Goal: Information Seeking & Learning: Check status

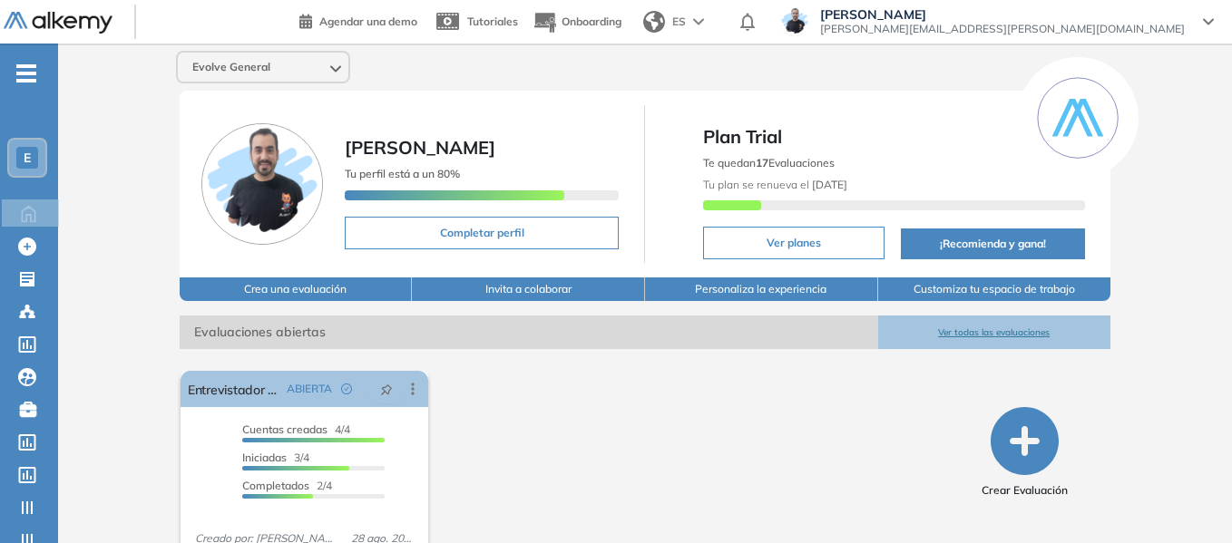
click at [35, 165] on div "E" at bounding box center [27, 158] width 22 height 22
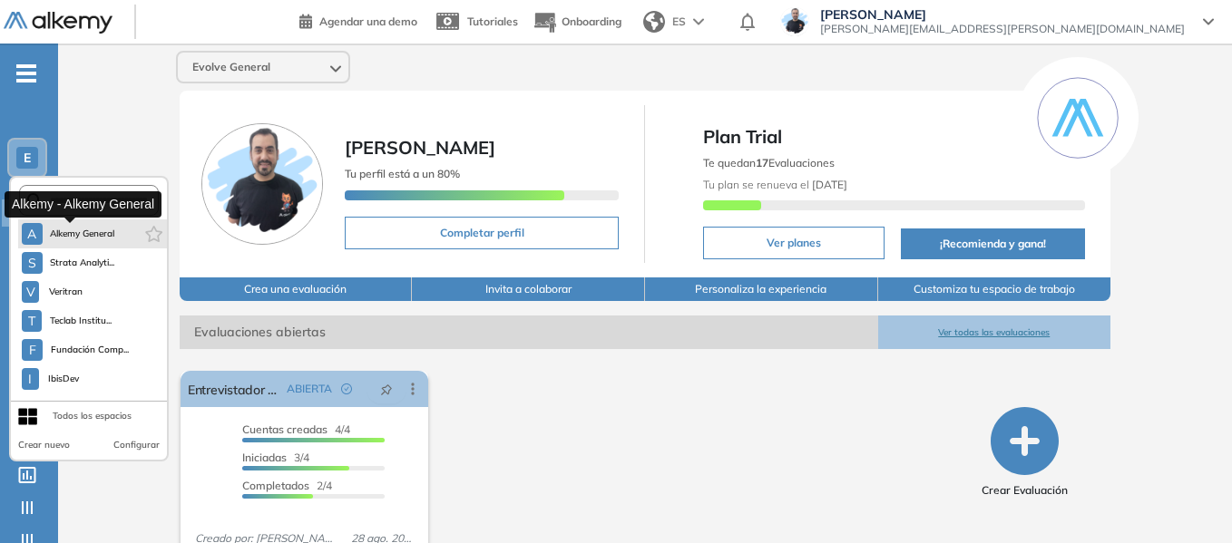
click at [83, 232] on span "Alkemy General" at bounding box center [82, 234] width 65 height 15
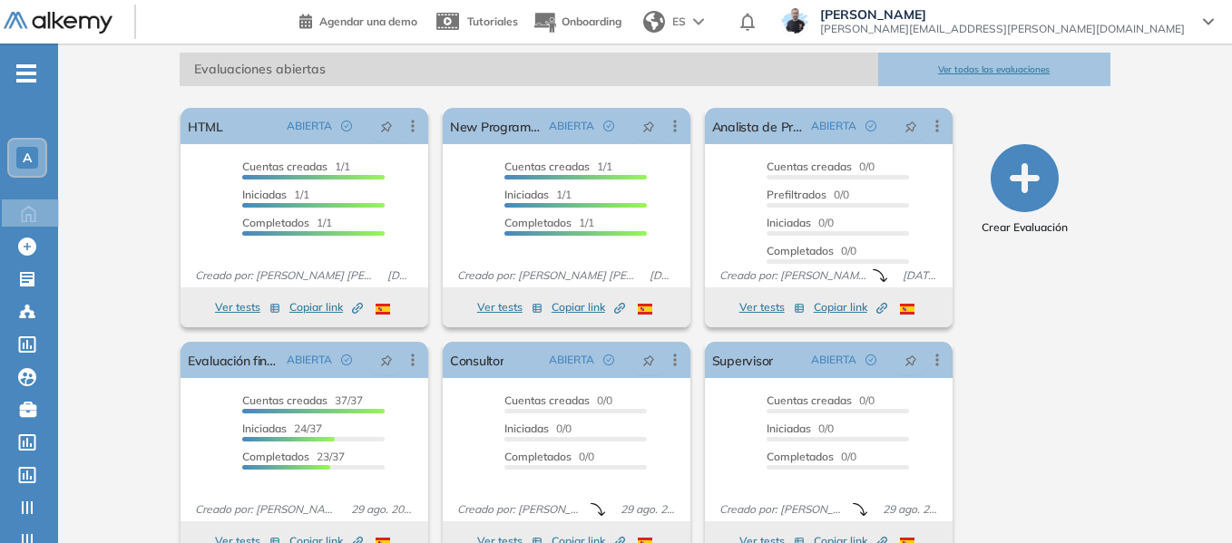
scroll to position [303, 0]
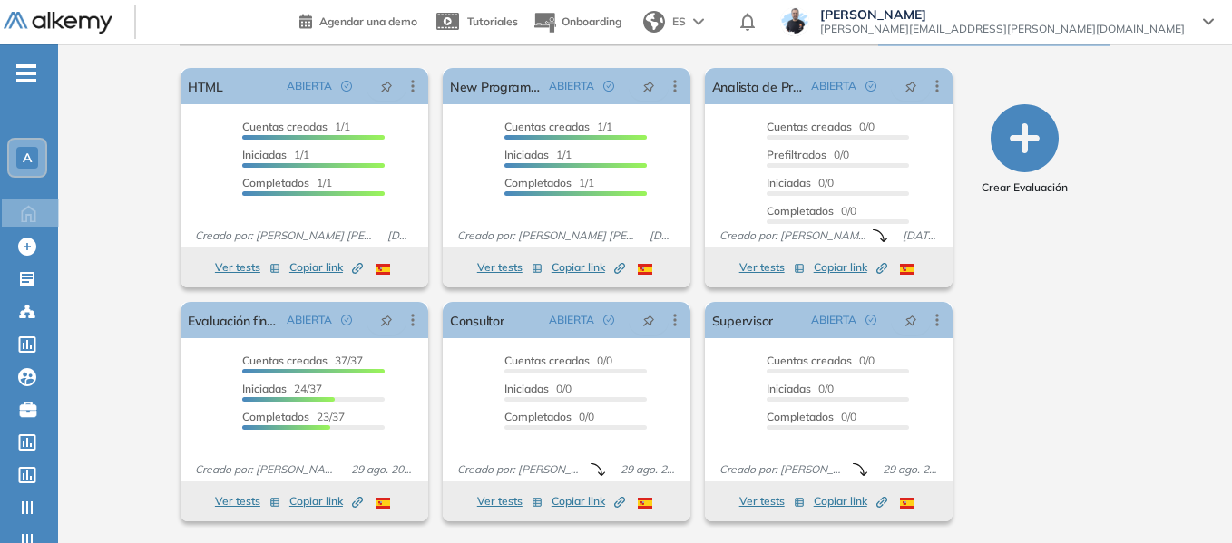
click at [31, 64] on span "-" at bounding box center [26, 71] width 20 height 15
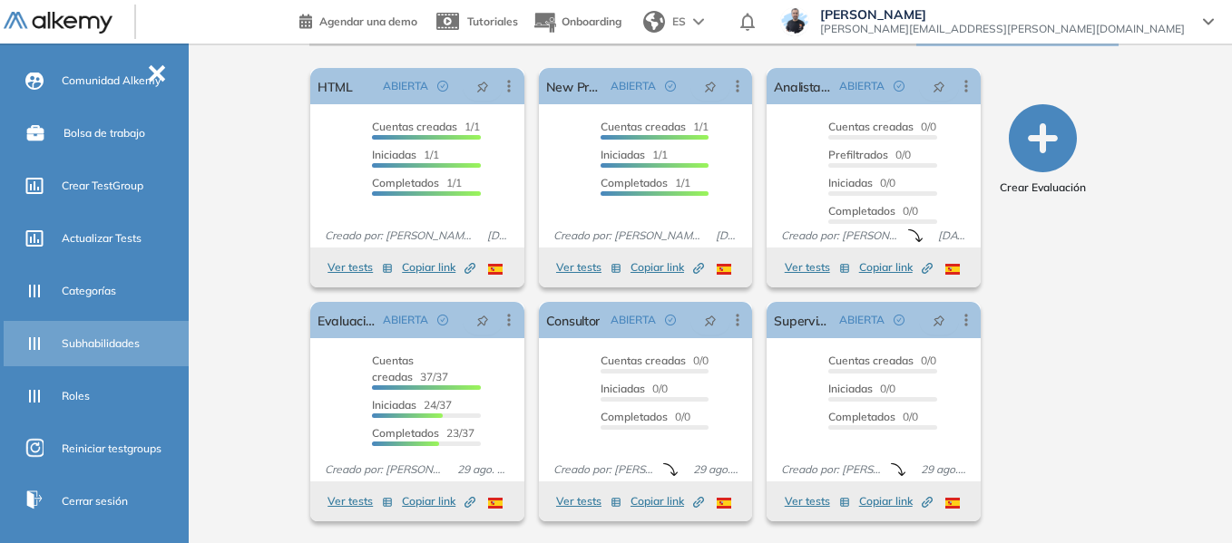
scroll to position [0, 0]
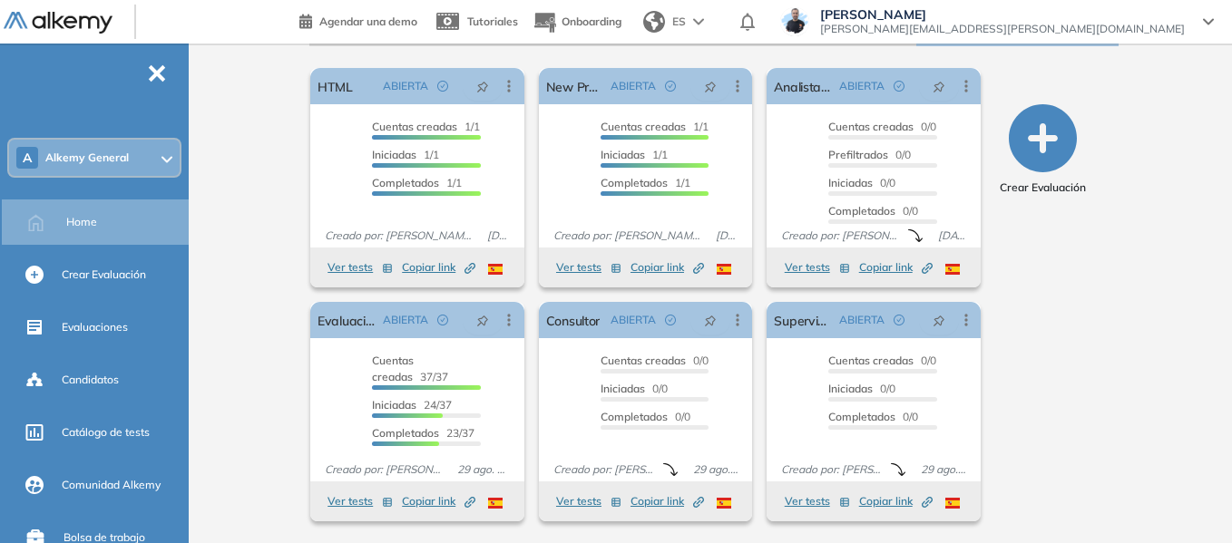
click at [102, 158] on span "Alkemy General" at bounding box center [86, 158] width 83 height 15
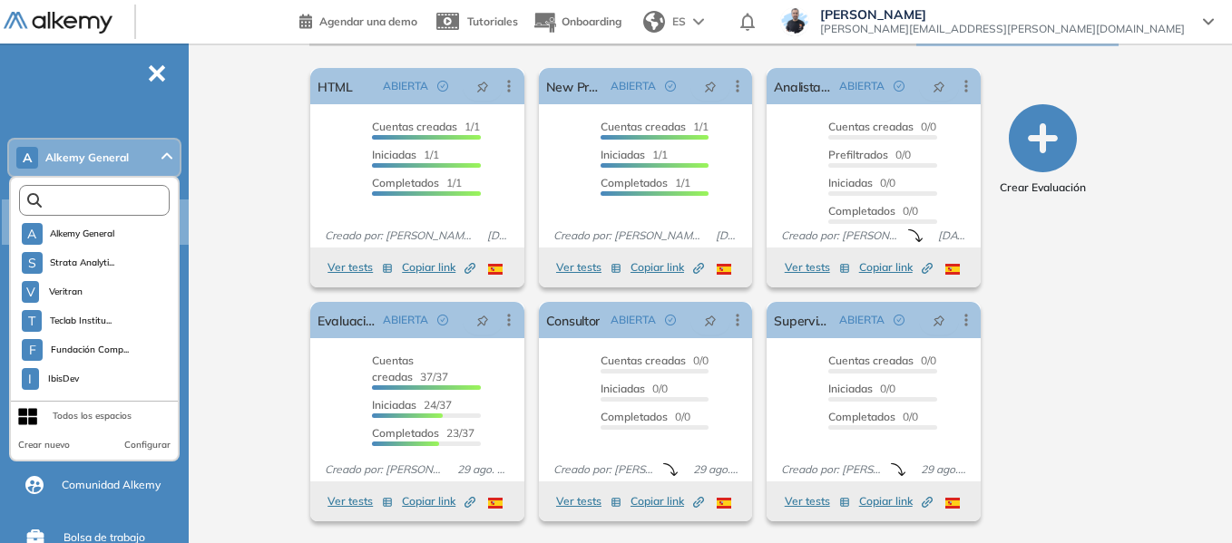
click at [119, 203] on input "text" at bounding box center [98, 201] width 113 height 14
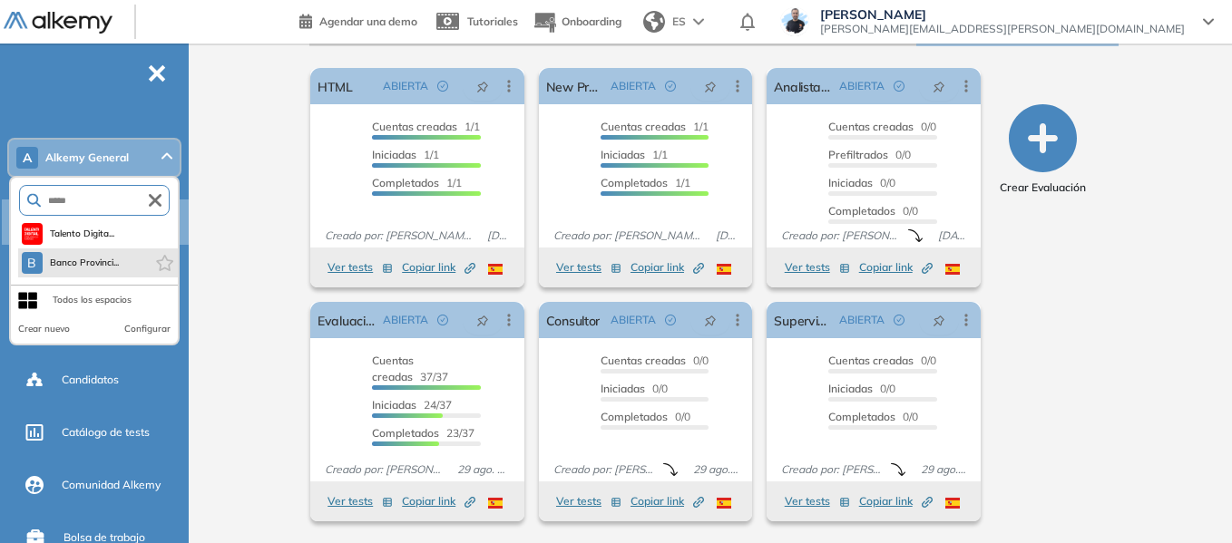
type input "*****"
click at [121, 252] on li "B Banco Provinci..." at bounding box center [98, 262] width 160 height 29
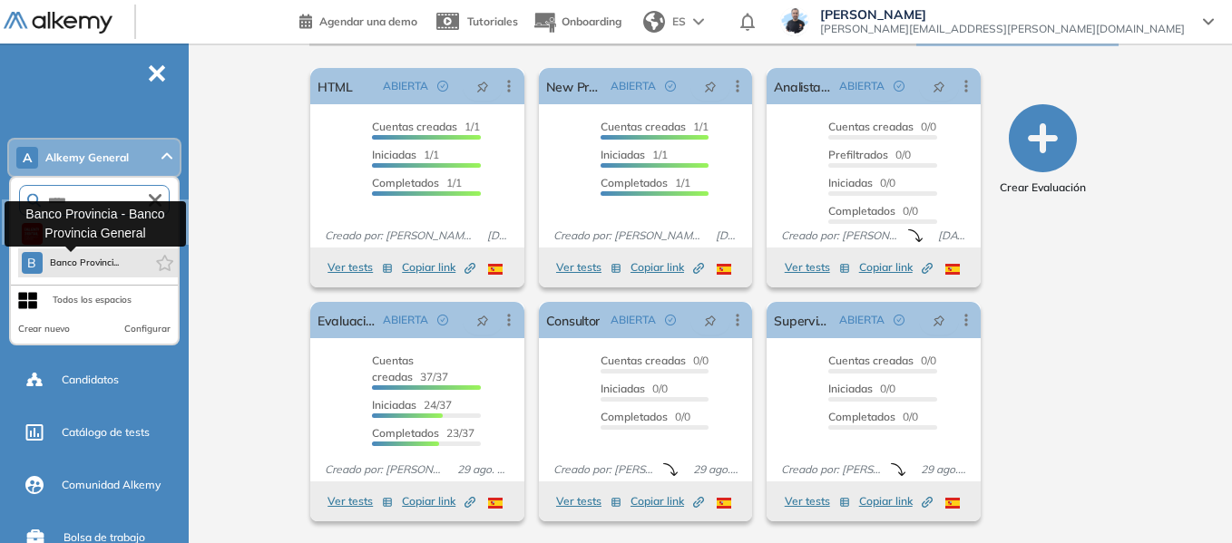
click at [65, 262] on span "Banco Provinci..." at bounding box center [85, 263] width 70 height 15
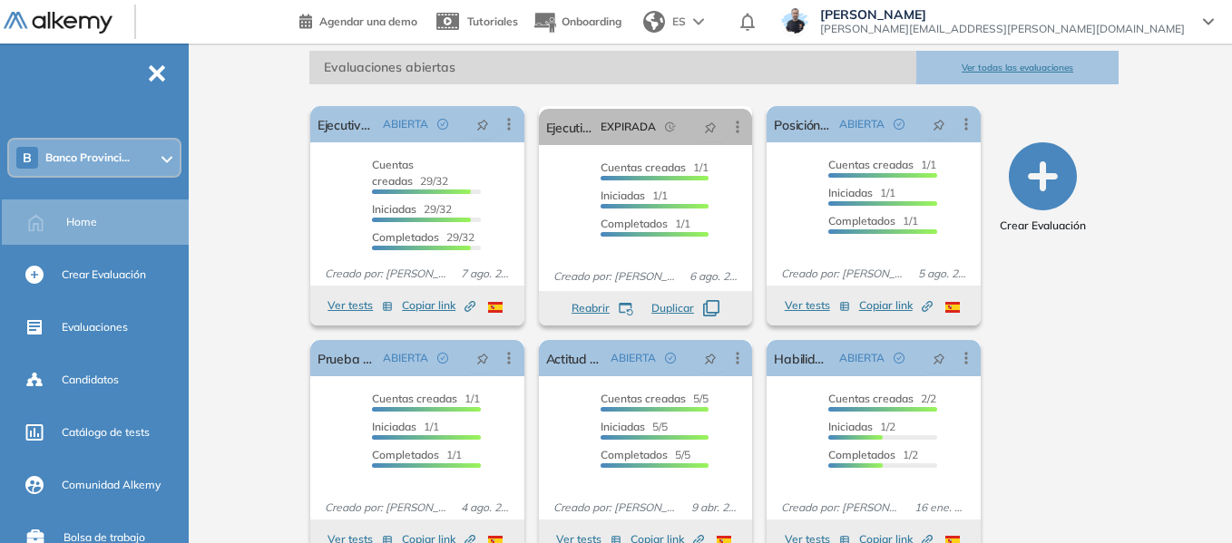
scroll to position [272, 0]
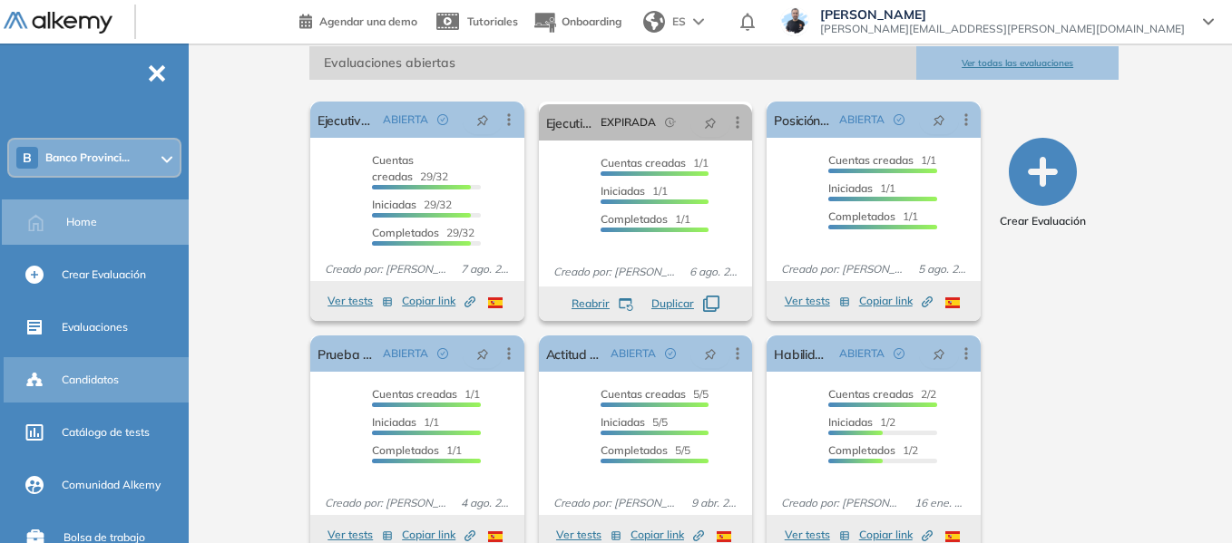
click at [99, 375] on span "Candidatos" at bounding box center [90, 380] width 57 height 16
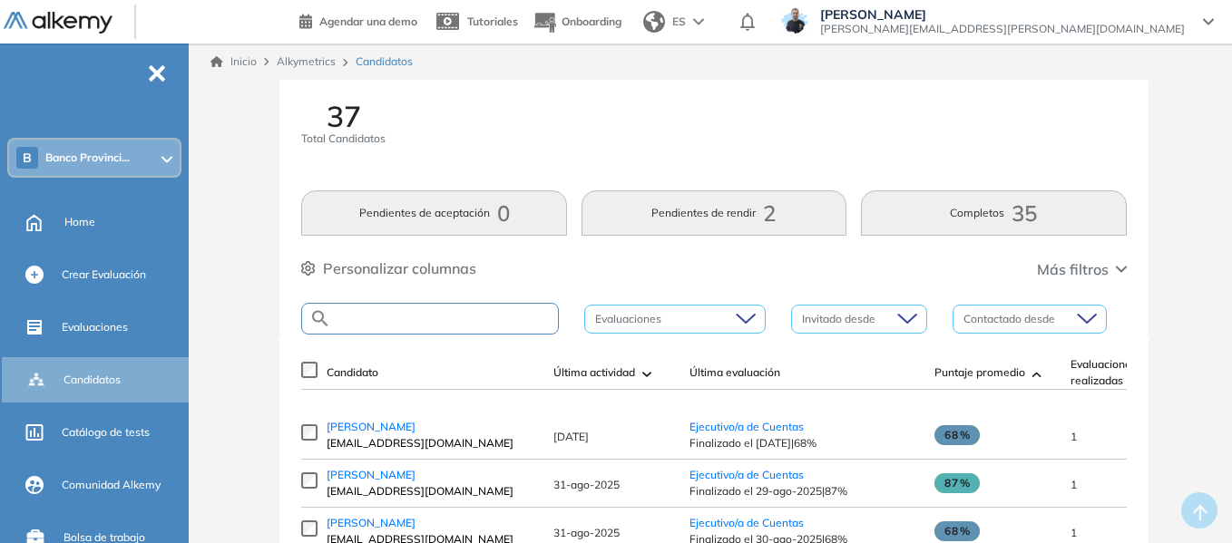
click at [375, 325] on input "text" at bounding box center [444, 319] width 227 height 14
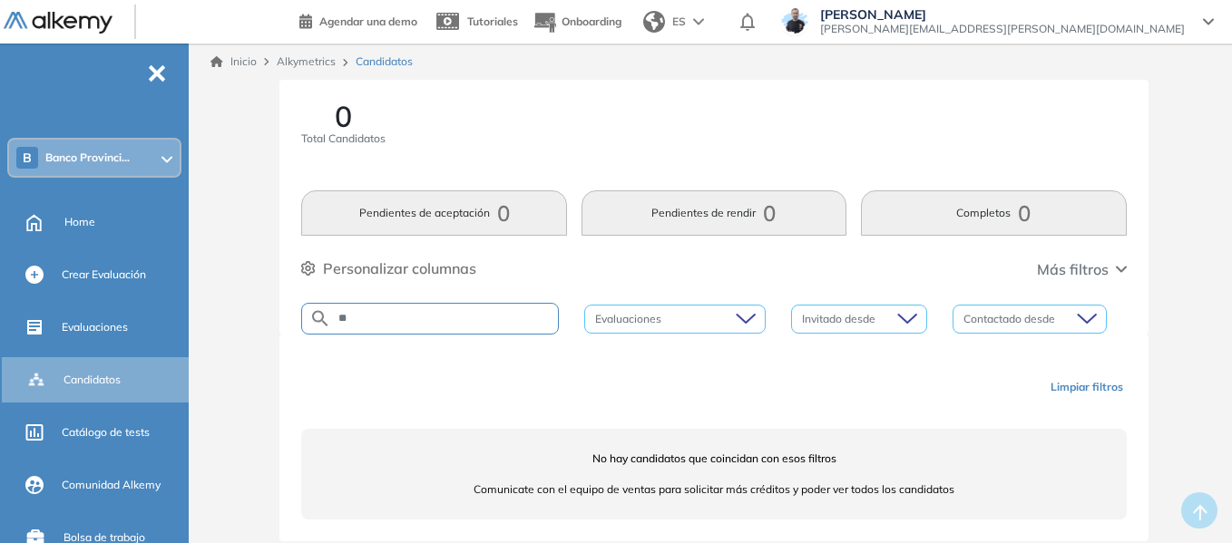
type input "*"
type input "******"
click at [1079, 381] on button "Limpiar filtros" at bounding box center [1086, 387] width 87 height 31
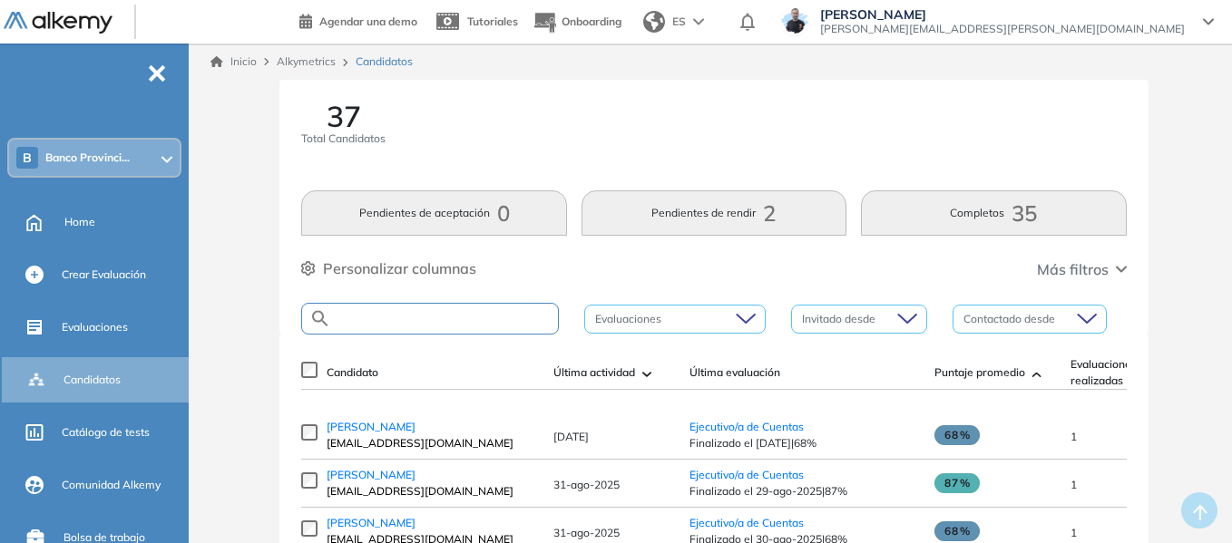
click at [416, 318] on input "text" at bounding box center [444, 319] width 227 height 14
paste input "**********"
type input "**********"
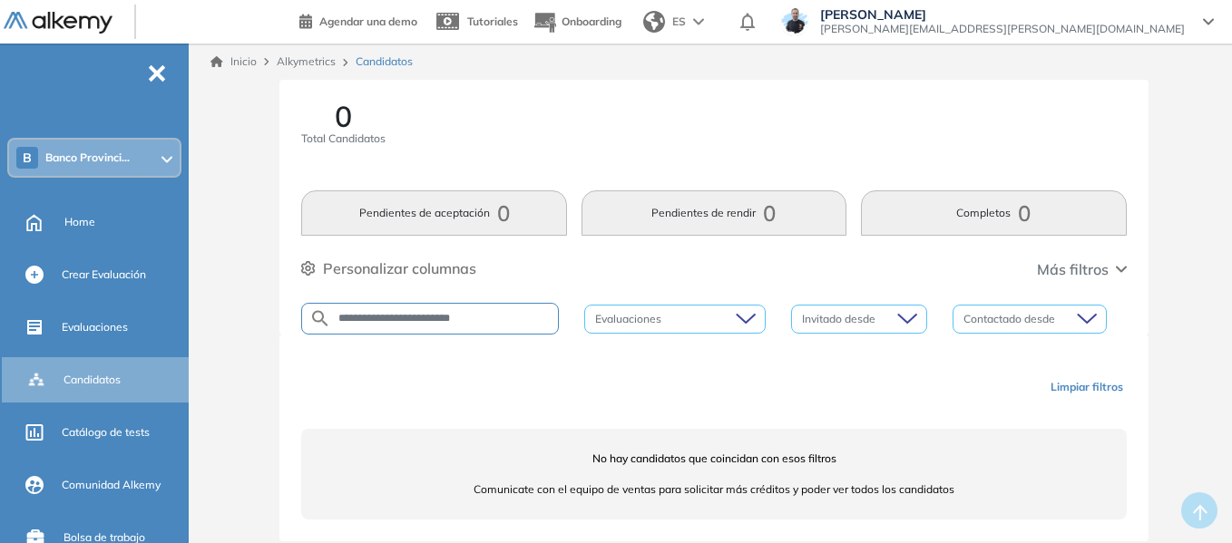
click at [86, 162] on span "Banco Provinci..." at bounding box center [87, 158] width 84 height 15
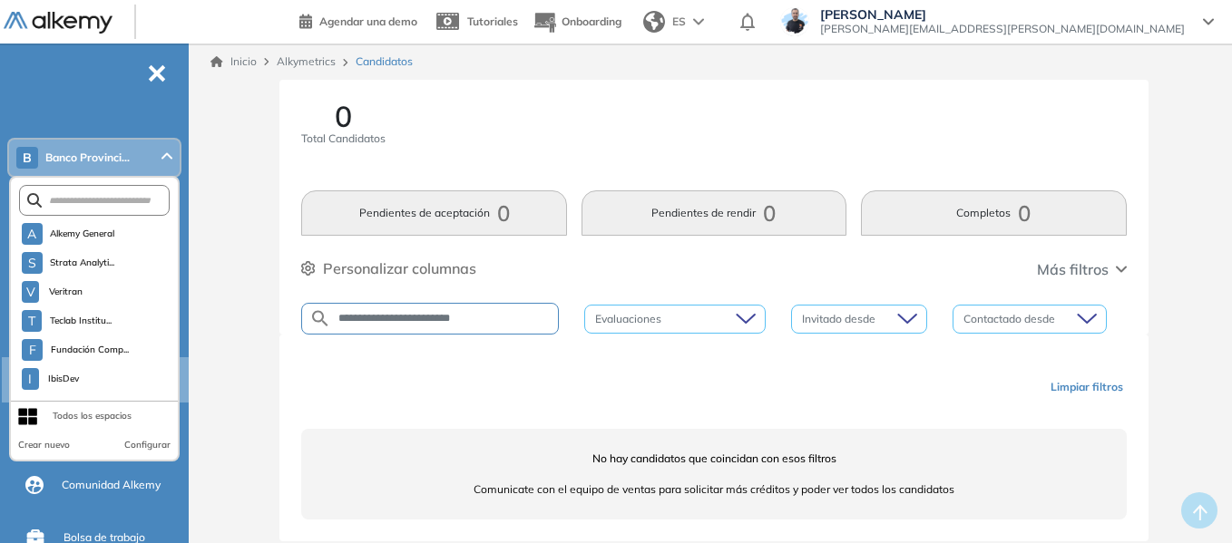
click at [246, 139] on div "**********" at bounding box center [713, 332] width 1021 height 505
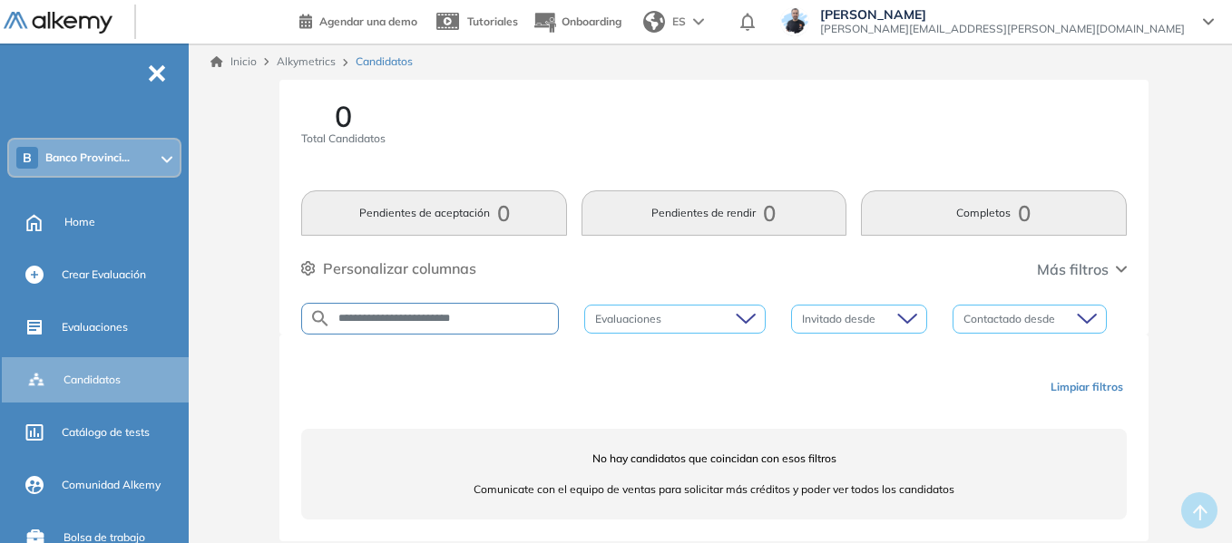
click at [1101, 381] on button "Limpiar filtros" at bounding box center [1086, 387] width 87 height 31
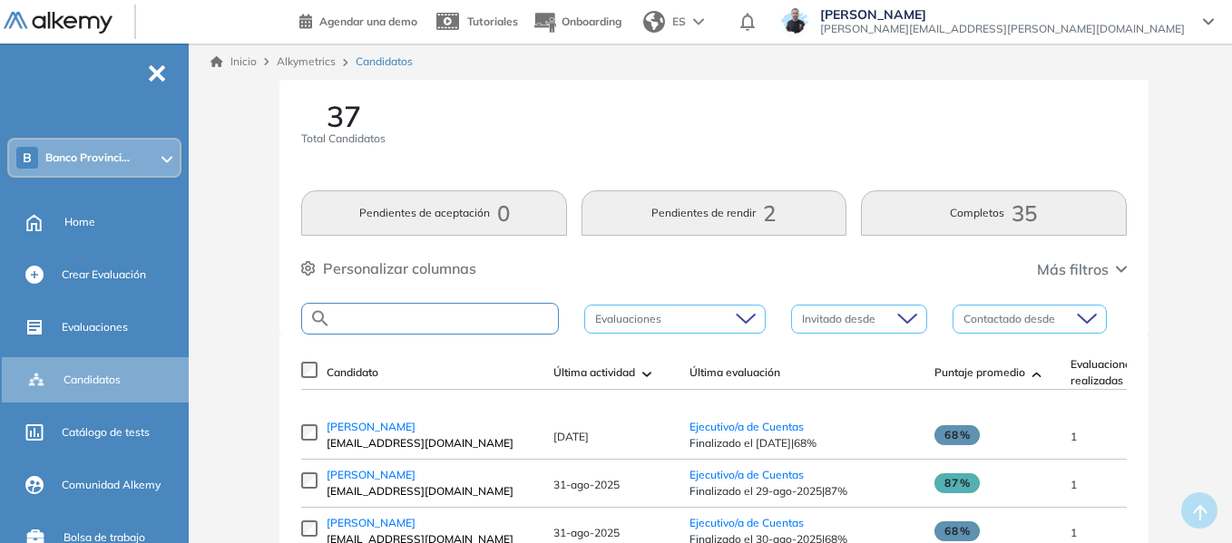
click at [397, 314] on input "text" at bounding box center [444, 319] width 227 height 14
paste input "**********"
type input "**********"
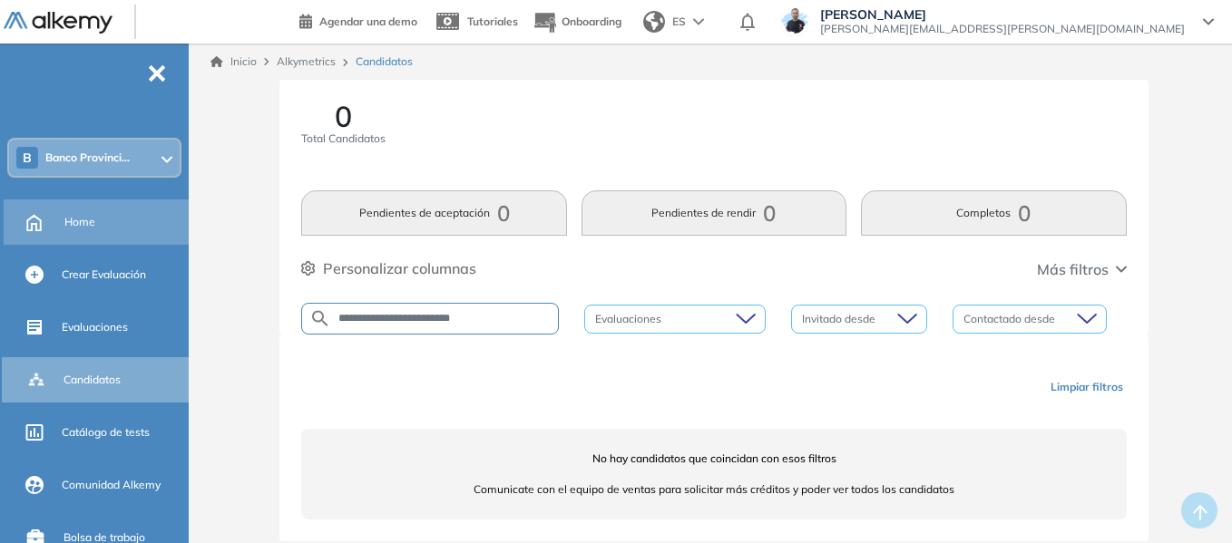
click at [79, 223] on span "Home" at bounding box center [79, 222] width 31 height 16
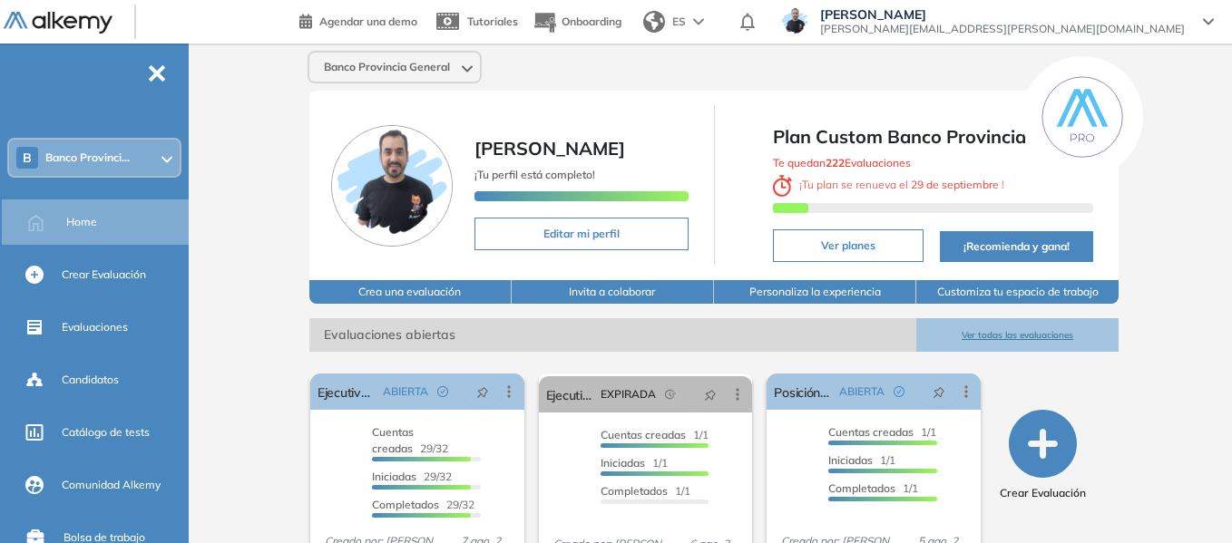
click at [101, 153] on span "Banco Provinci..." at bounding box center [87, 158] width 84 height 15
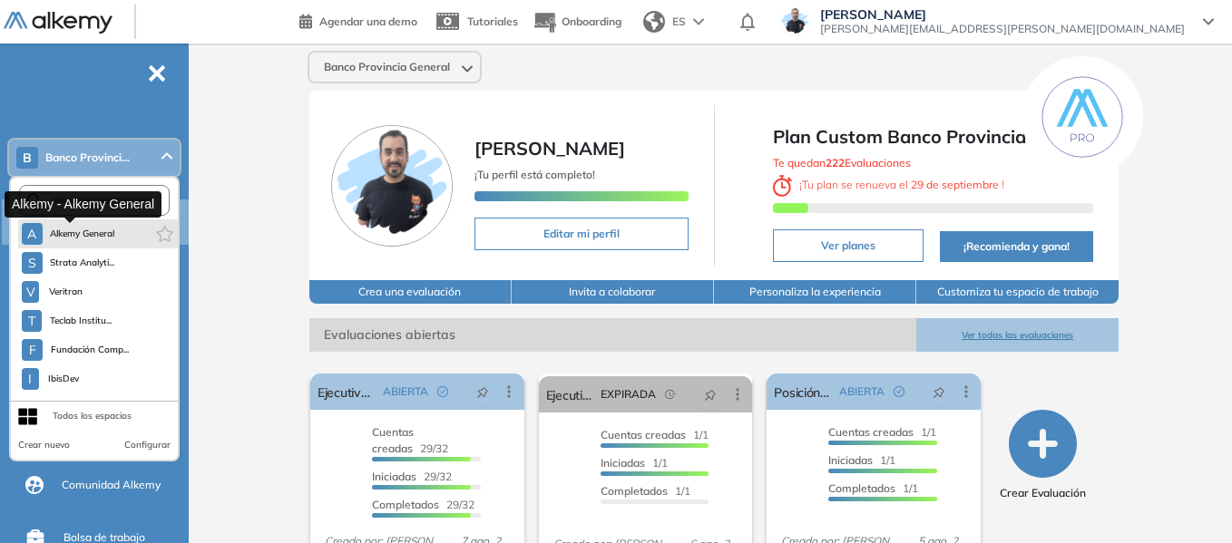
click at [104, 230] on span "Alkemy General" at bounding box center [82, 234] width 65 height 15
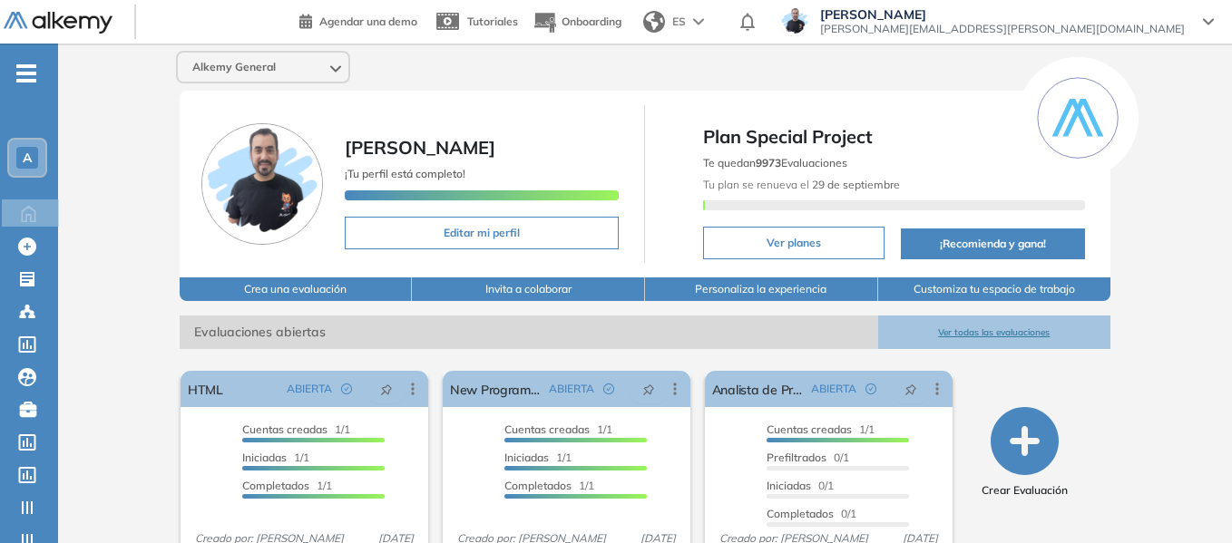
click at [30, 153] on span "A" at bounding box center [27, 158] width 9 height 15
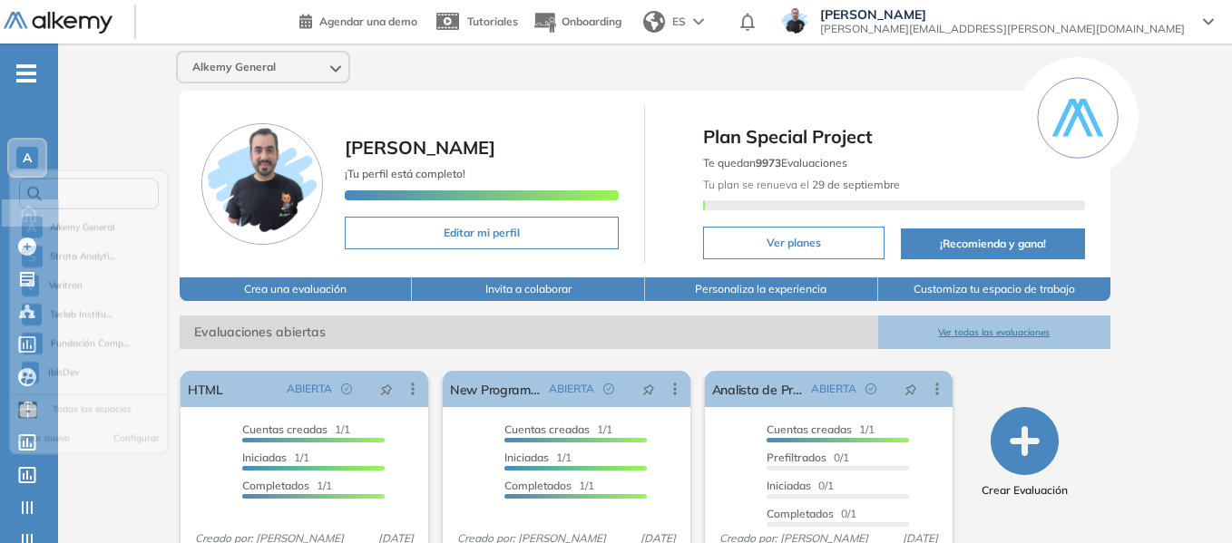
click at [94, 203] on input "text" at bounding box center [94, 201] width 105 height 14
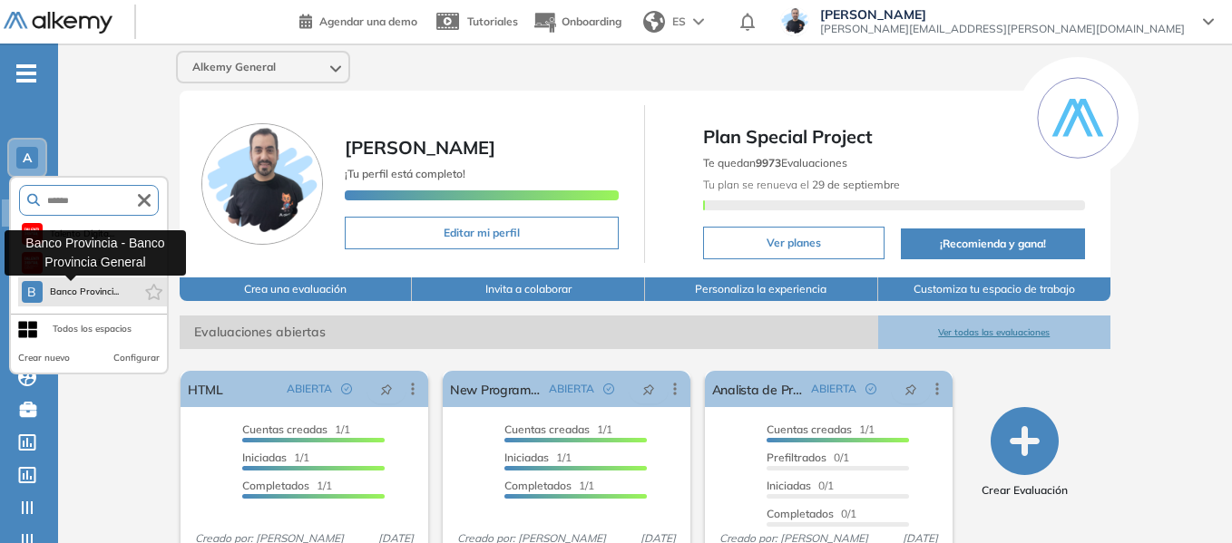
type input "******"
click at [93, 295] on span "Banco Provinci..." at bounding box center [85, 292] width 70 height 15
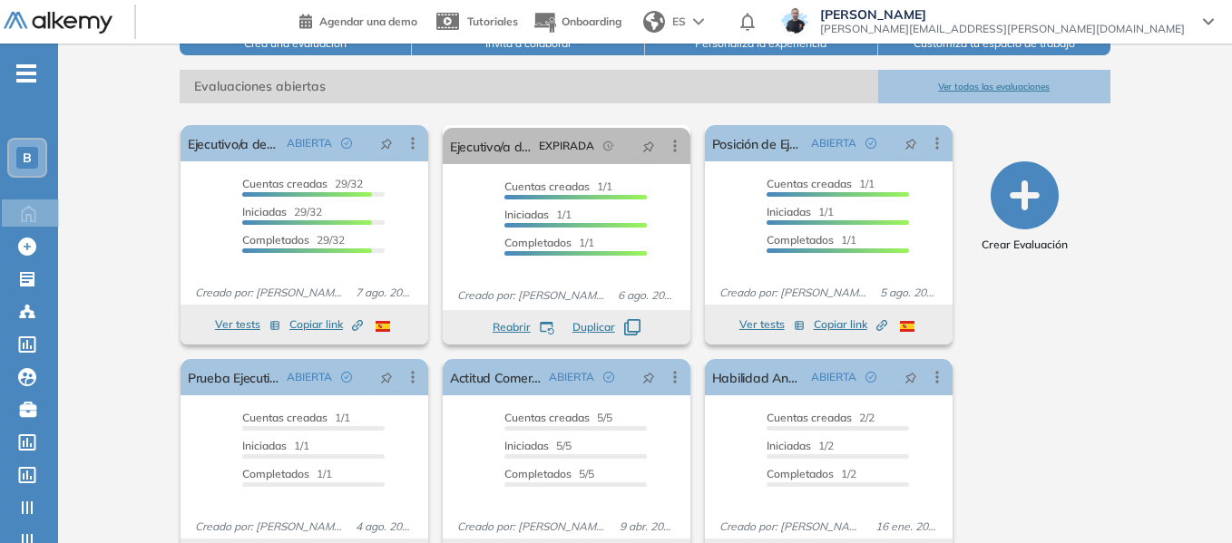
scroll to position [272, 0]
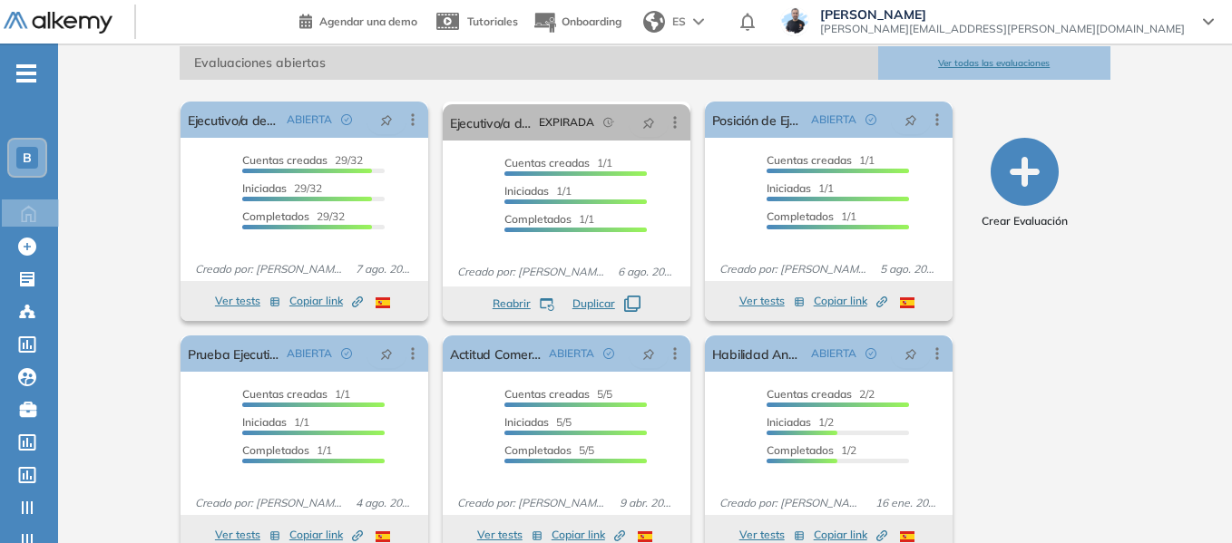
click at [21, 67] on span "-" at bounding box center [26, 71] width 20 height 15
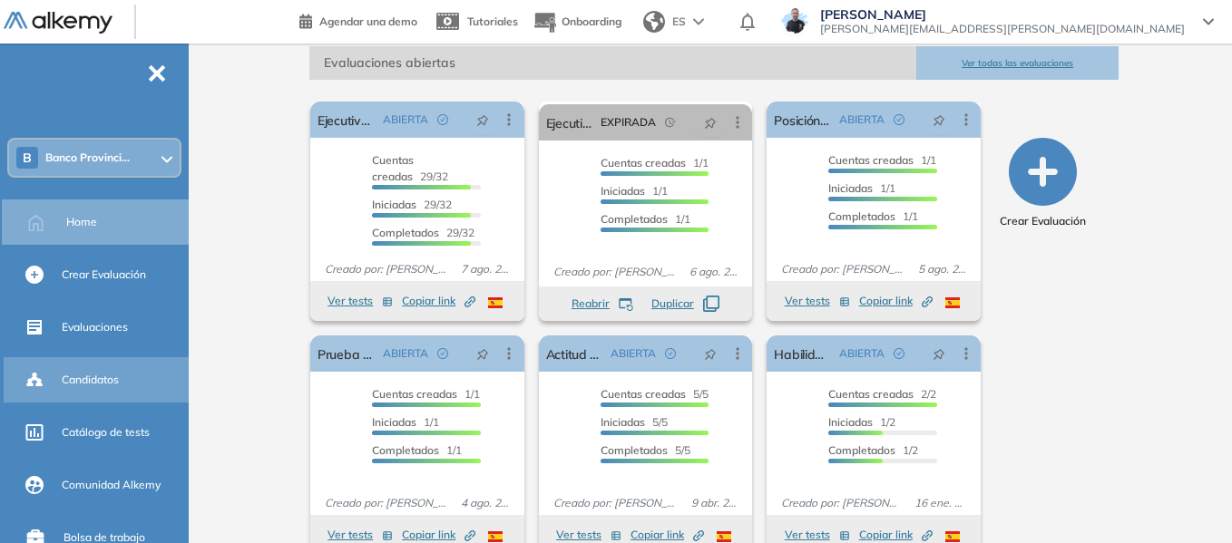
click at [106, 375] on span "Candidatos" at bounding box center [90, 380] width 57 height 16
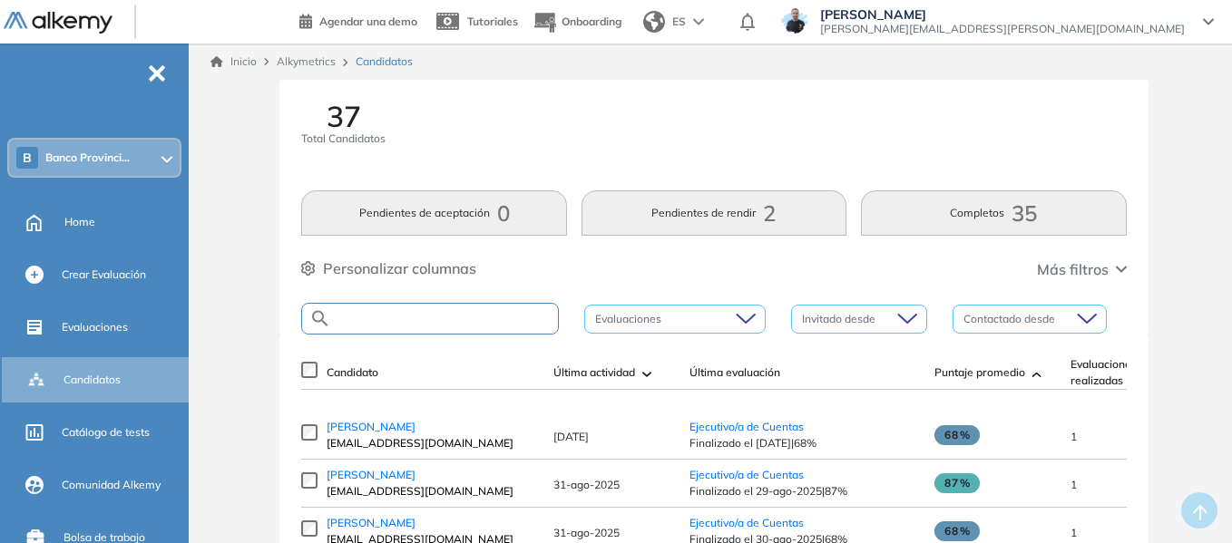
click at [410, 316] on input "text" at bounding box center [444, 319] width 227 height 14
paste input "**********"
type input "**********"
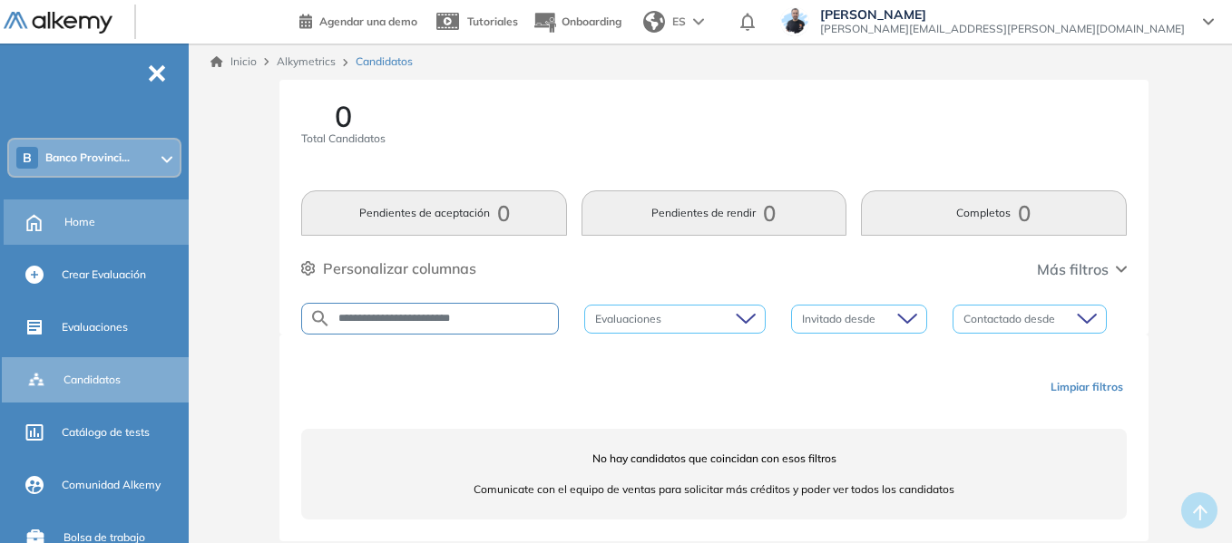
click at [66, 222] on span "Home" at bounding box center [79, 222] width 31 height 16
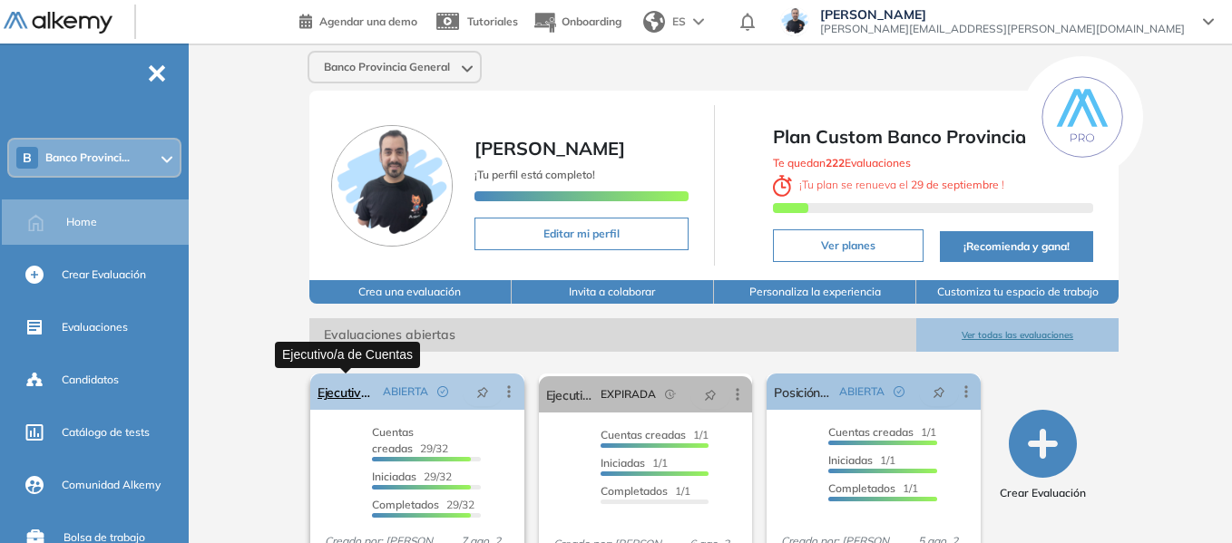
click at [355, 391] on link "Ejecutivo/a de Cuentas" at bounding box center [346, 392] width 58 height 36
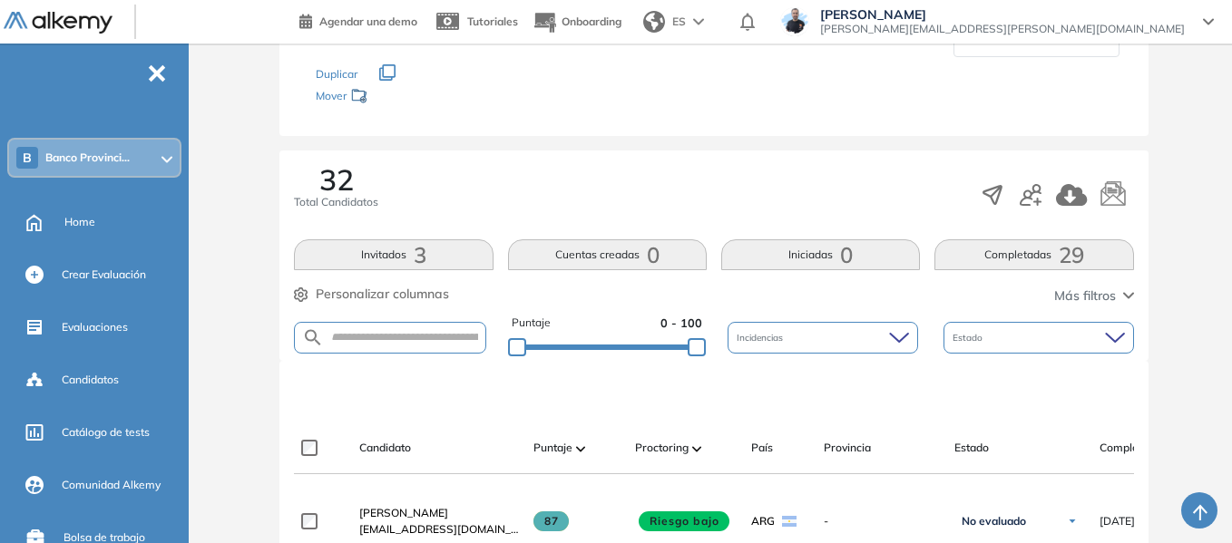
scroll to position [409, 0]
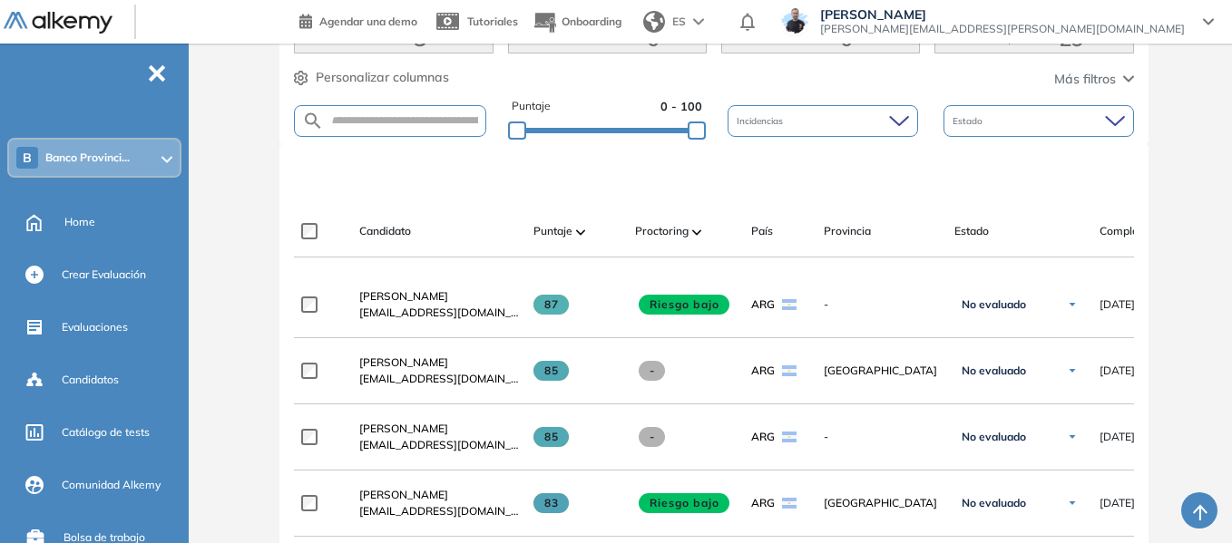
click at [400, 106] on form at bounding box center [389, 121] width 191 height 32
click at [406, 117] on input "text" at bounding box center [404, 121] width 161 height 14
paste input "**********"
type input "**********"
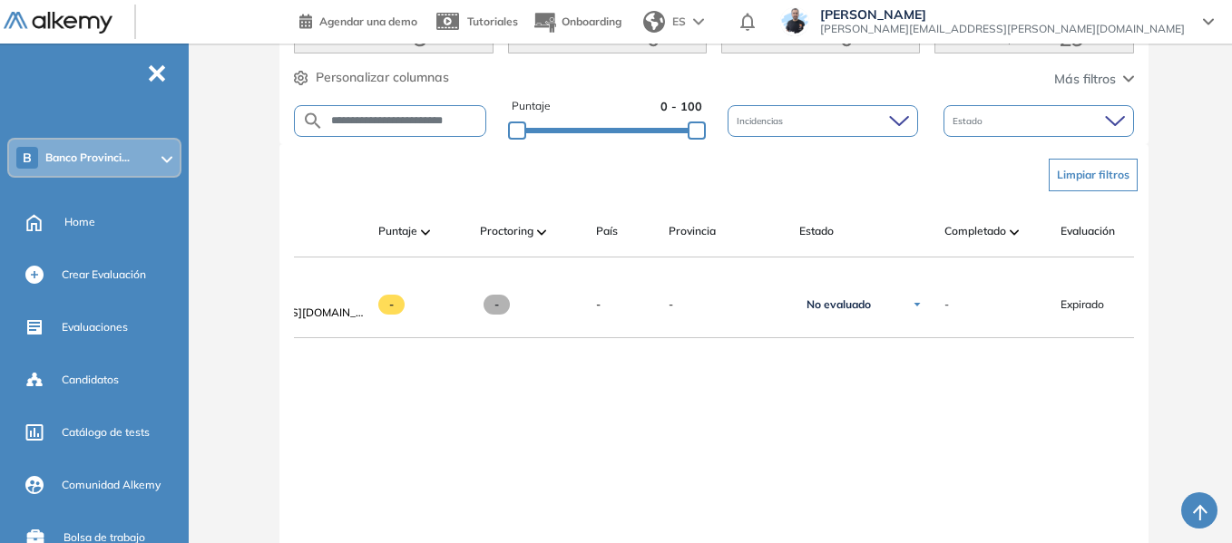
scroll to position [0, 0]
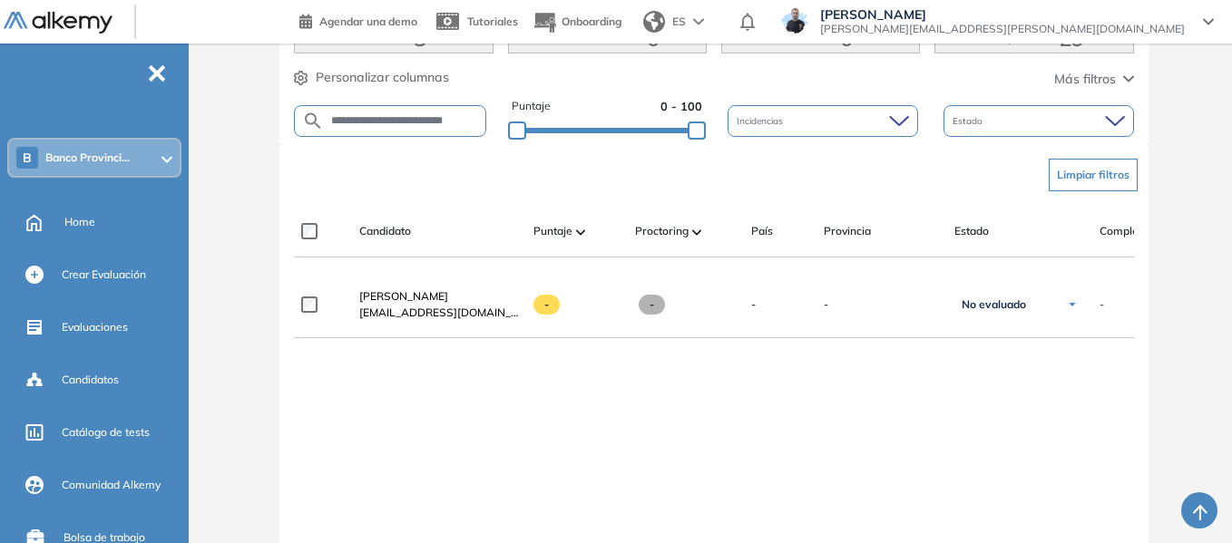
click at [116, 158] on span "Banco Provinci..." at bounding box center [87, 158] width 84 height 15
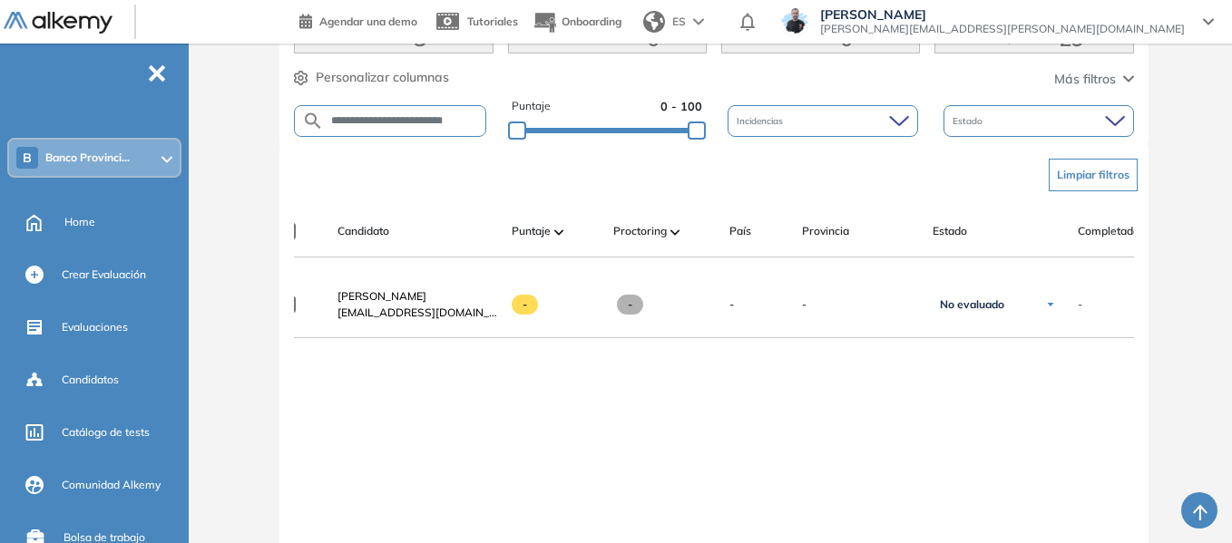
scroll to position [0, 379]
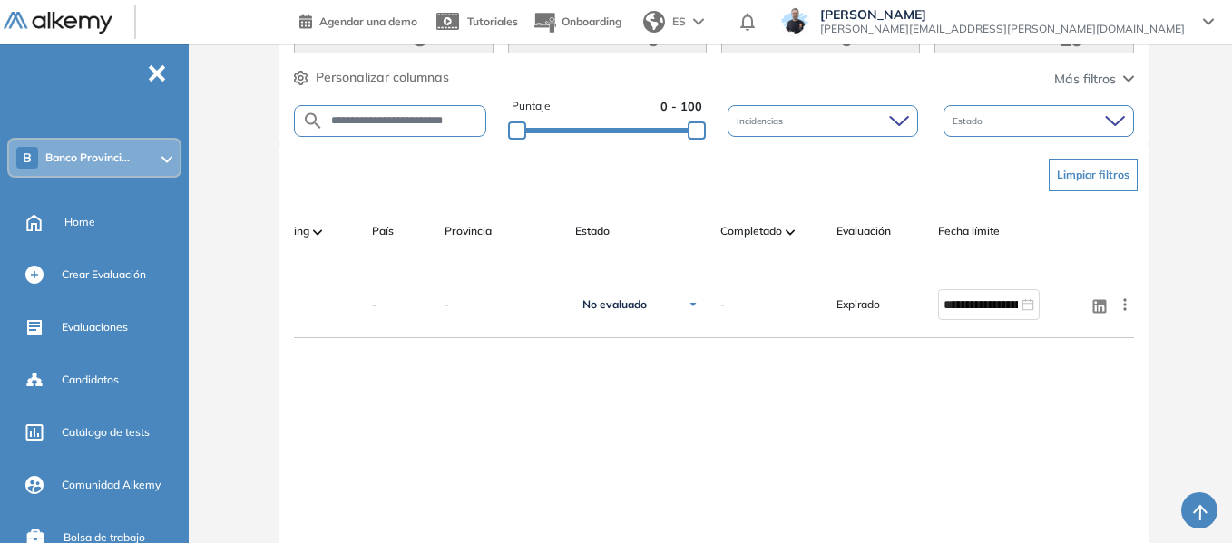
click at [68, 150] on div "B Banco Provinci..." at bounding box center [94, 158] width 170 height 36
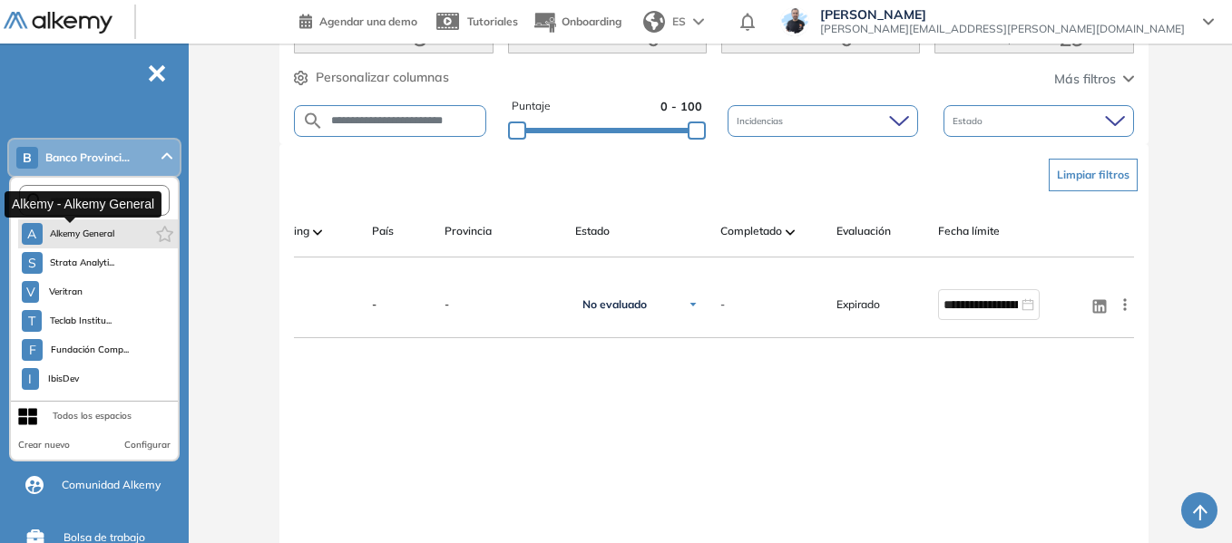
click at [102, 234] on span "Alkemy General" at bounding box center [82, 234] width 65 height 15
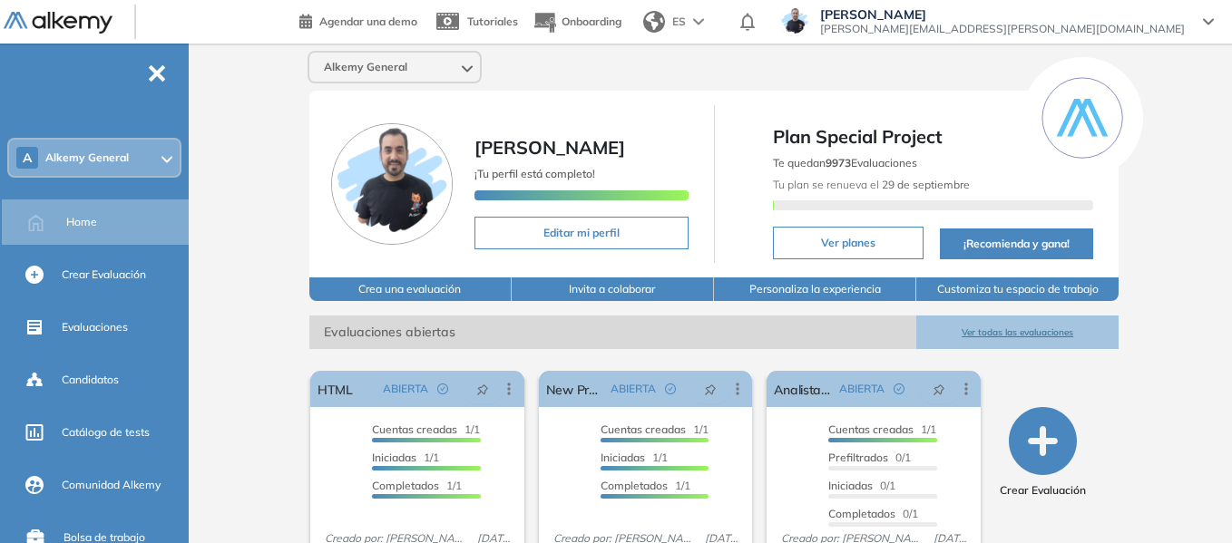
click at [103, 143] on div "A Alkemy General" at bounding box center [94, 158] width 170 height 36
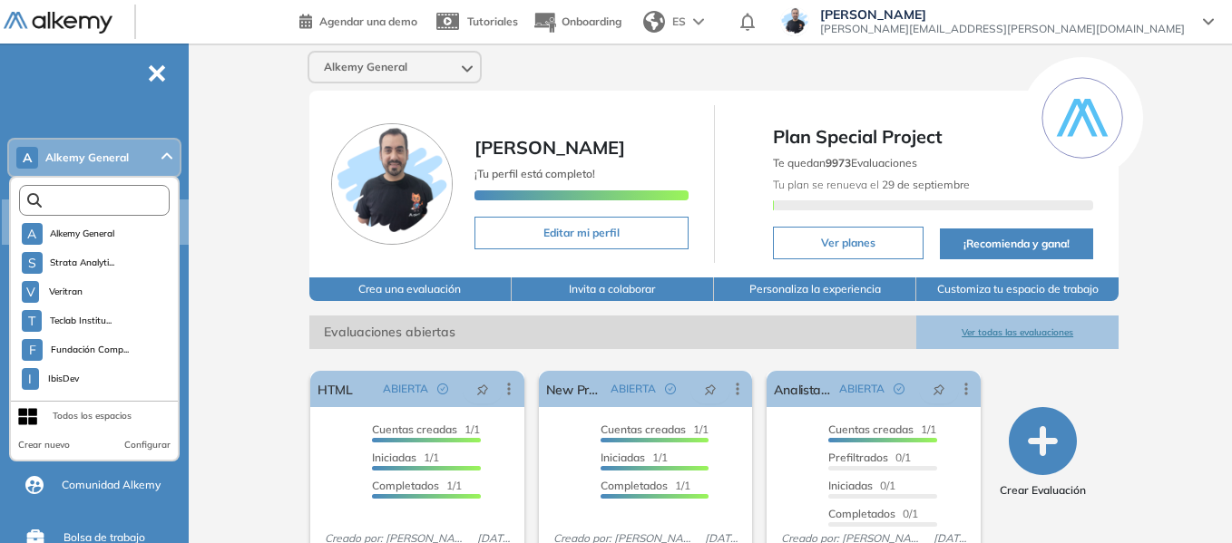
click at [122, 194] on input "text" at bounding box center [98, 201] width 113 height 14
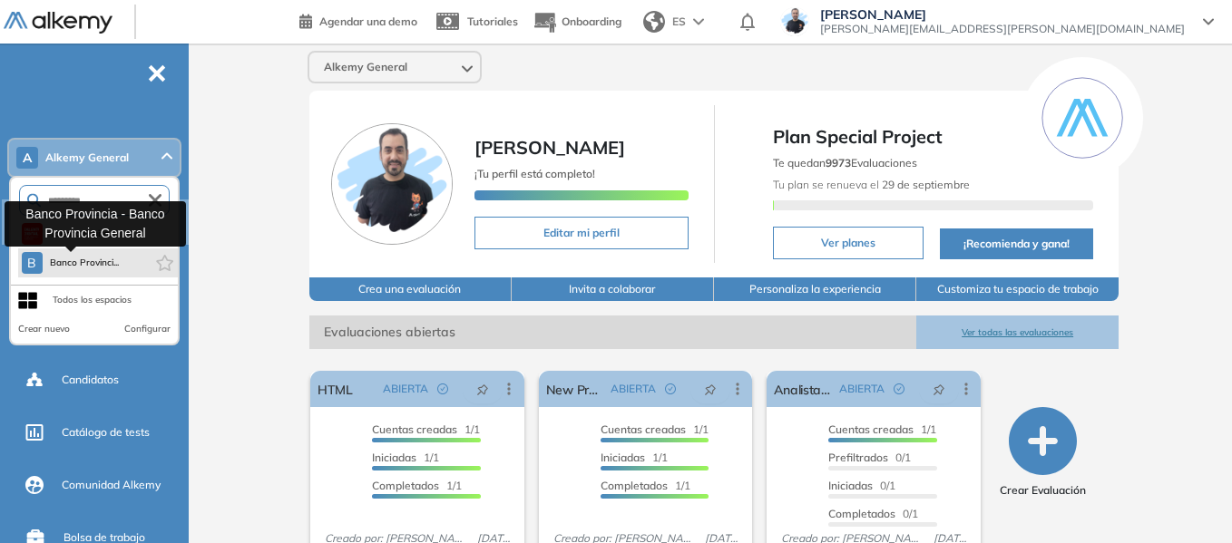
type input "*********"
click at [114, 261] on span "Banco Provinci..." at bounding box center [85, 263] width 70 height 15
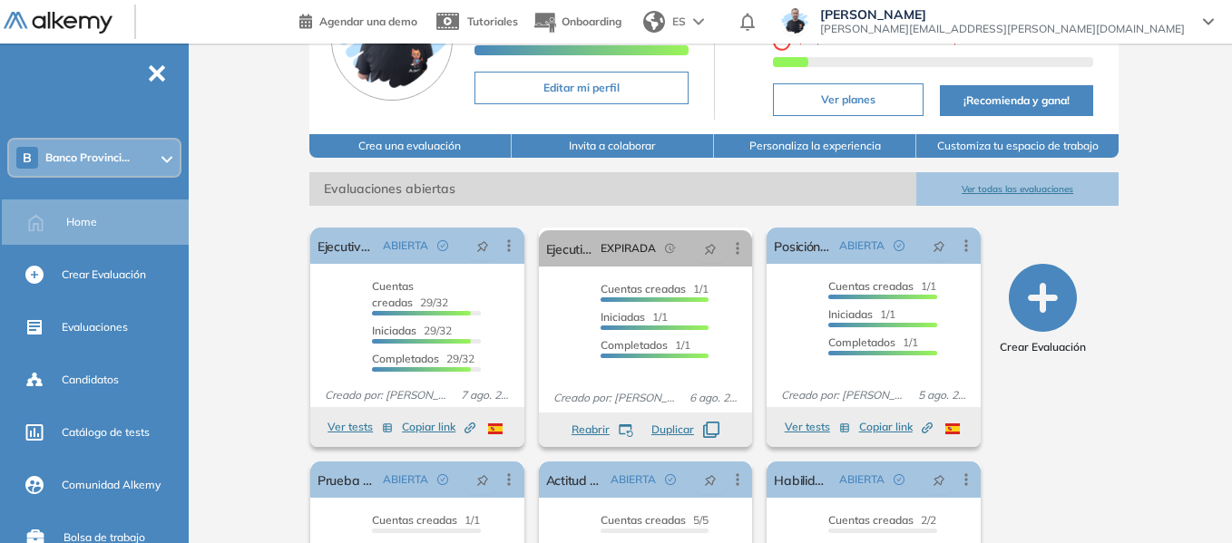
scroll to position [181, 0]
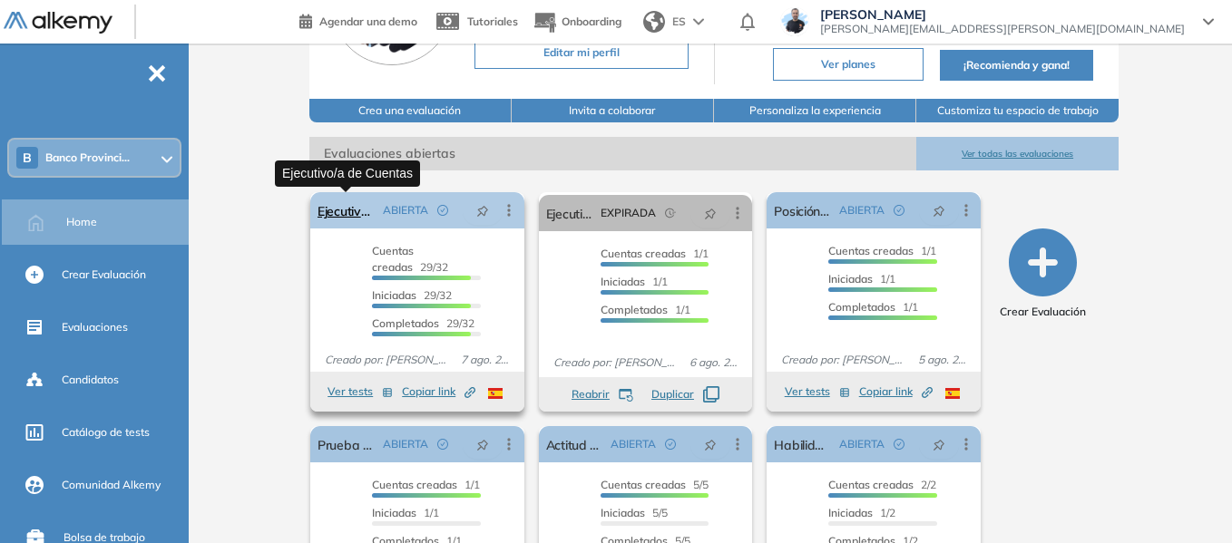
click at [351, 203] on link "Ejecutivo/a de Cuentas" at bounding box center [346, 210] width 58 height 36
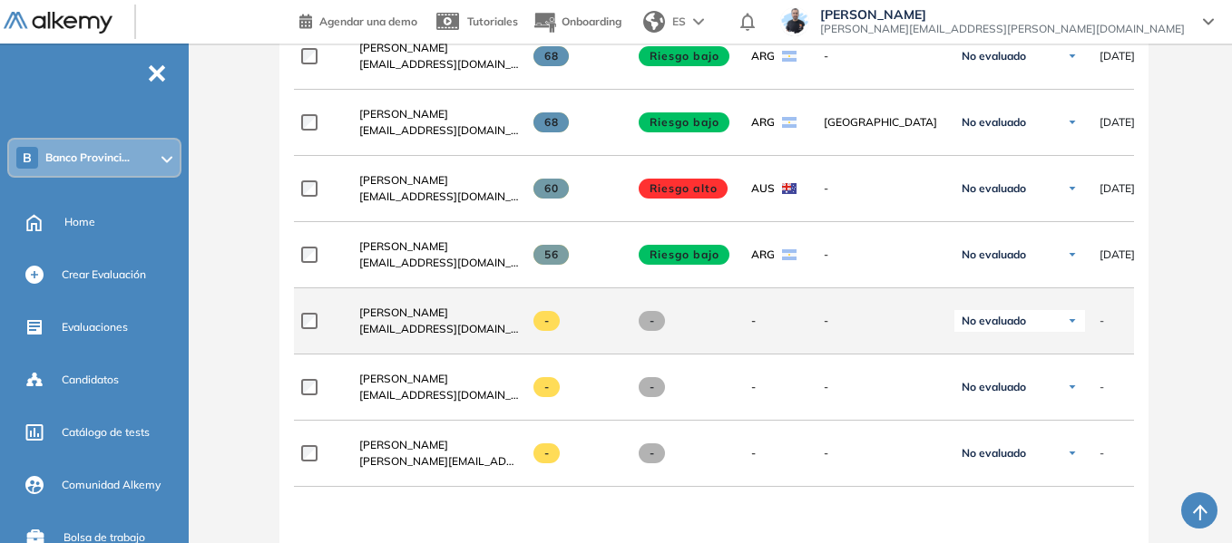
scroll to position [2403, 0]
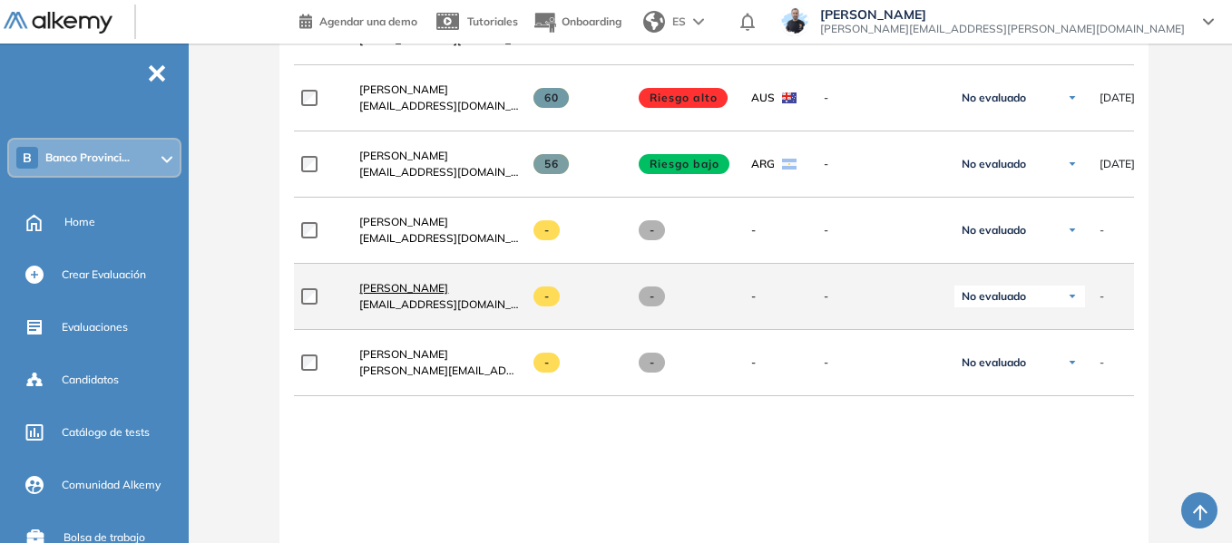
click at [420, 295] on span "Denise Forlini" at bounding box center [403, 288] width 89 height 14
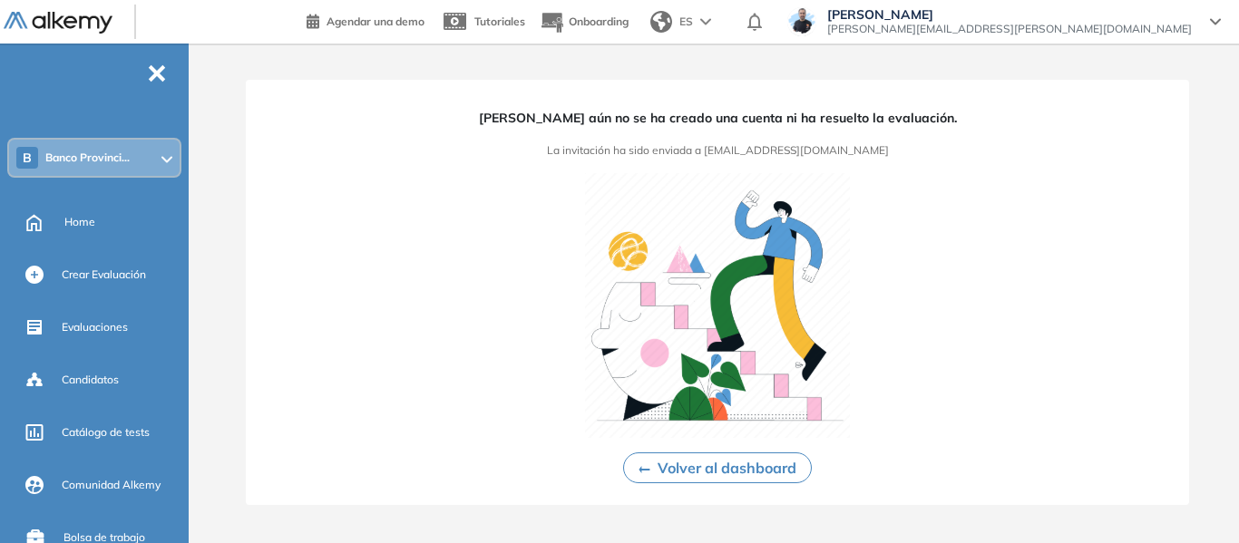
click at [801, 475] on button "Volver al dashboard" at bounding box center [717, 468] width 189 height 31
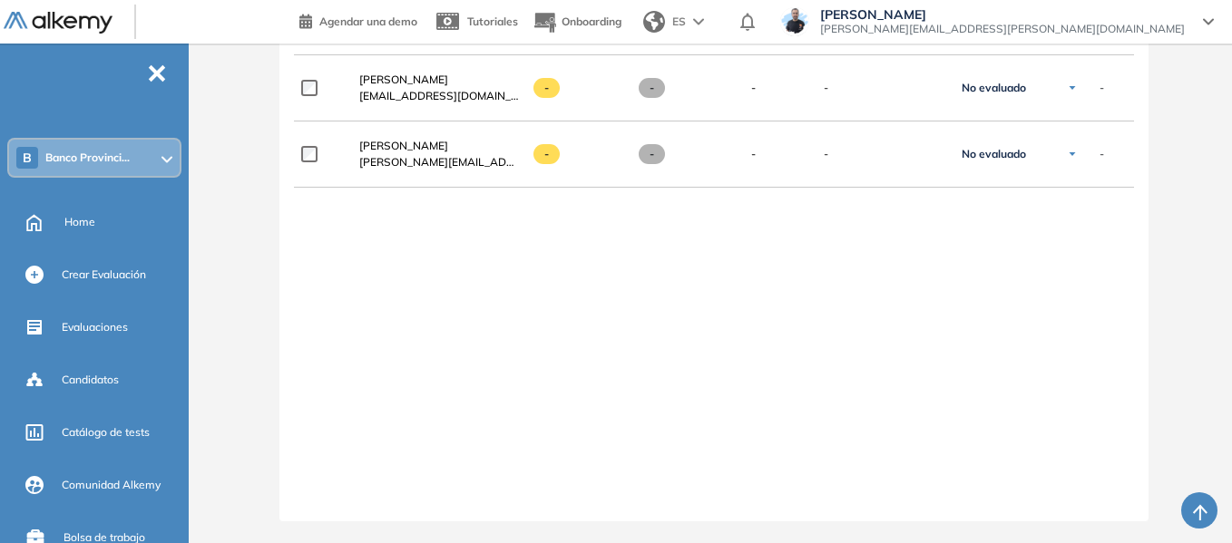
scroll to position [0, 6]
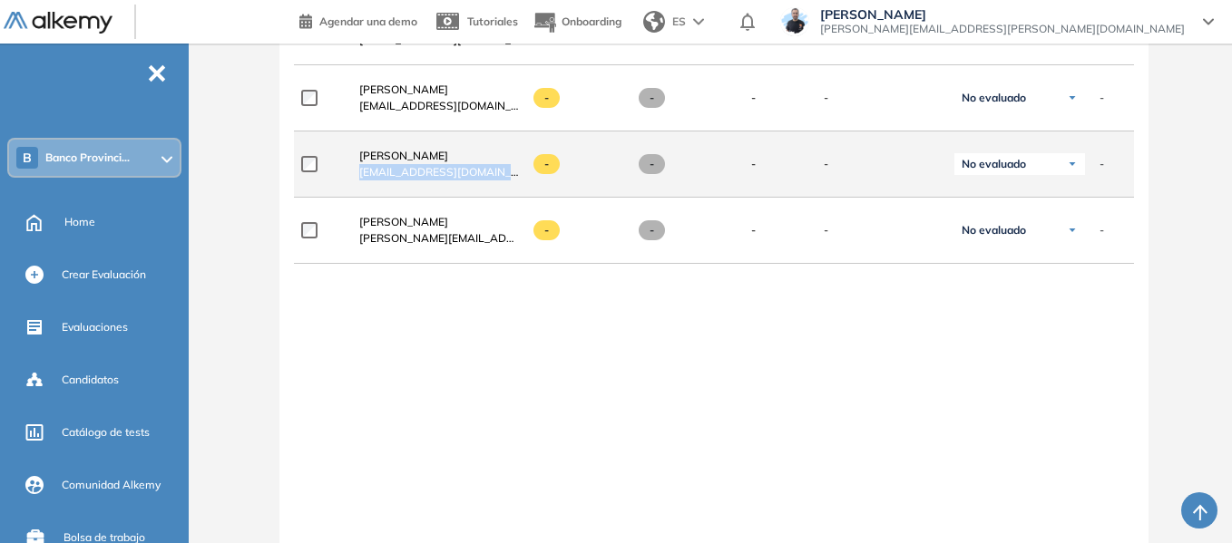
drag, startPoint x: 361, startPoint y: 177, endPoint x: 512, endPoint y: 190, distance: 152.1
click at [513, 191] on div "Denise Forlini deniseforlini@hotmail.com" at bounding box center [432, 164] width 174 height 62
copy span "deniseforlini@hotmail.com"
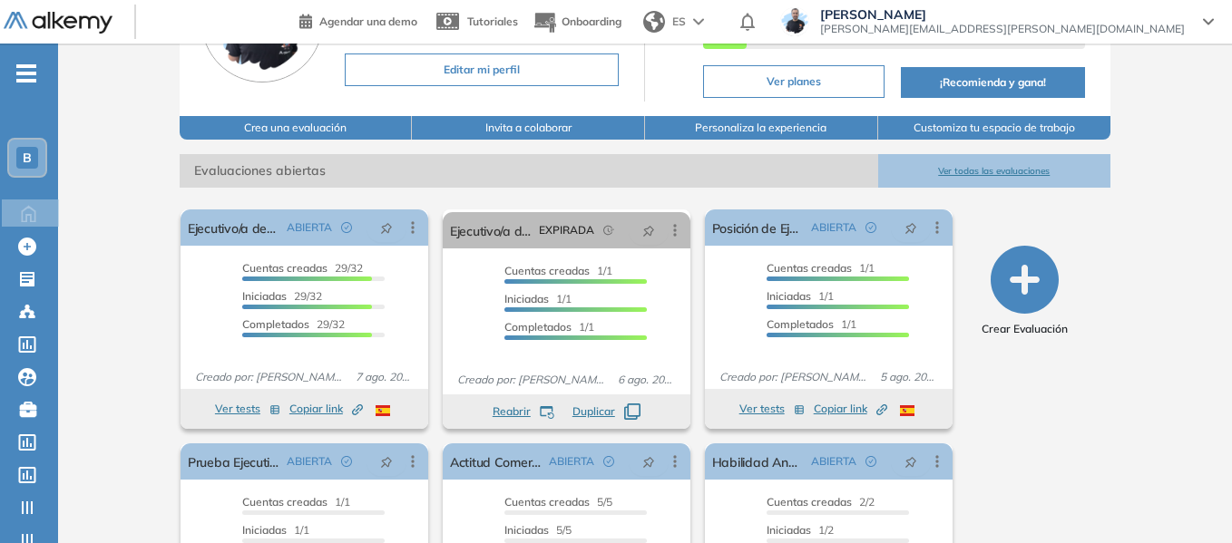
scroll to position [181, 0]
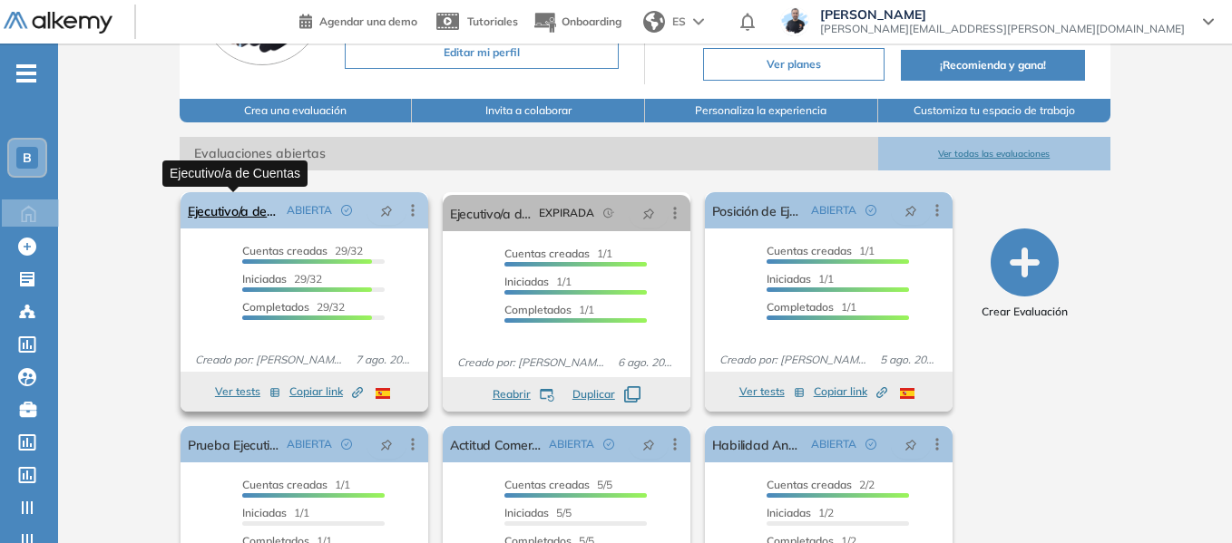
click at [248, 208] on link "Ejecutivo/a de Cuentas" at bounding box center [234, 210] width 92 height 36
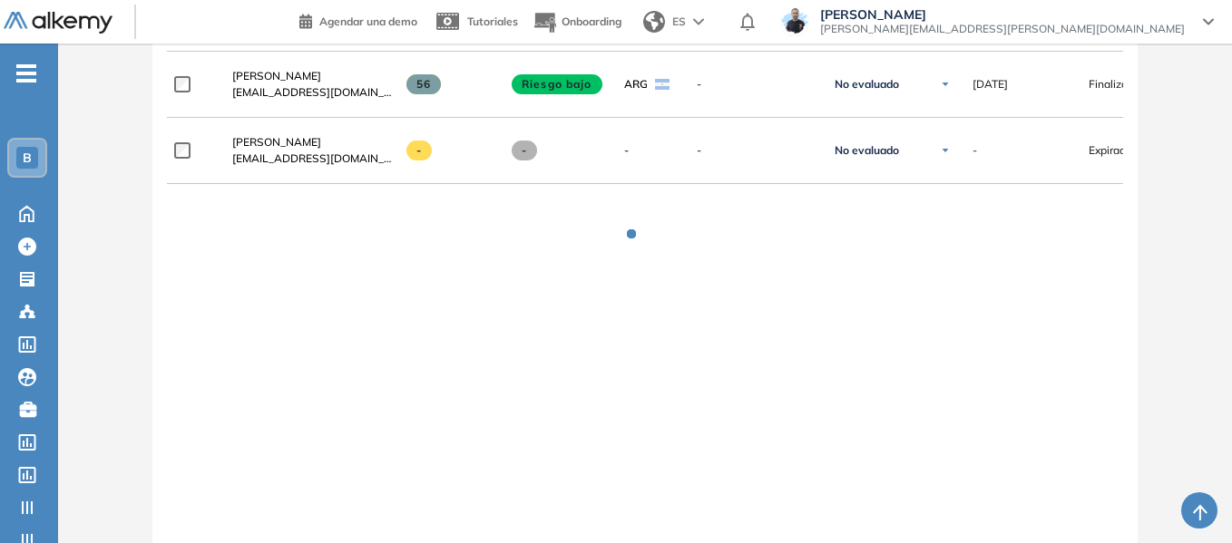
scroll to position [2494, 0]
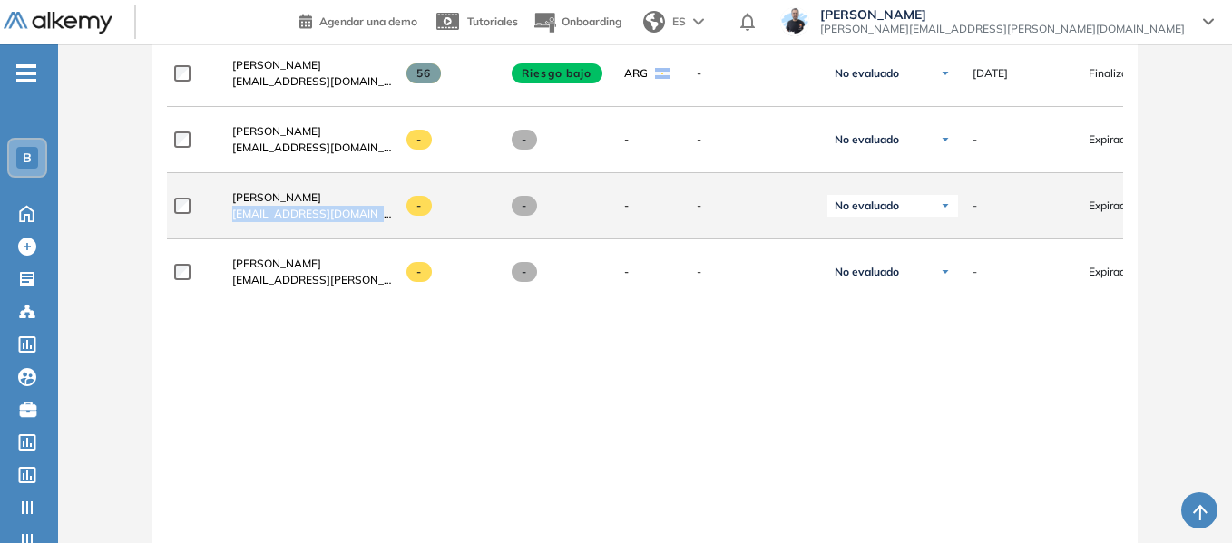
drag, startPoint x: 232, startPoint y: 220, endPoint x: 374, endPoint y: 215, distance: 141.6
click at [375, 215] on div "Denise Forlini deniseforlini@hotmail.com" at bounding box center [312, 206] width 160 height 33
copy span "deniseforlini@hotmail.com"
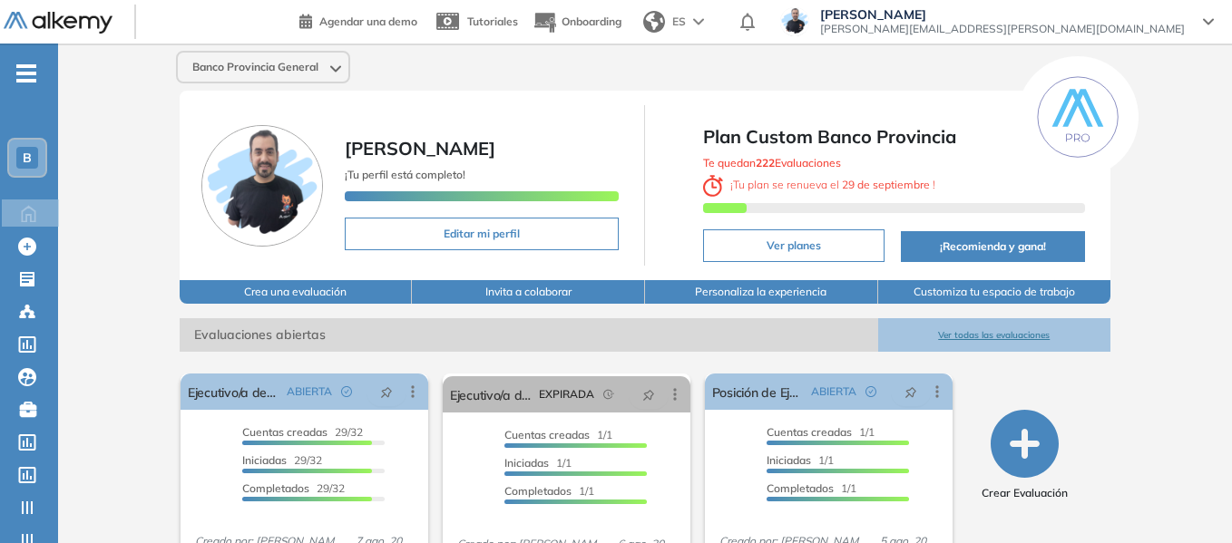
click at [38, 163] on div "B" at bounding box center [27, 158] width 36 height 36
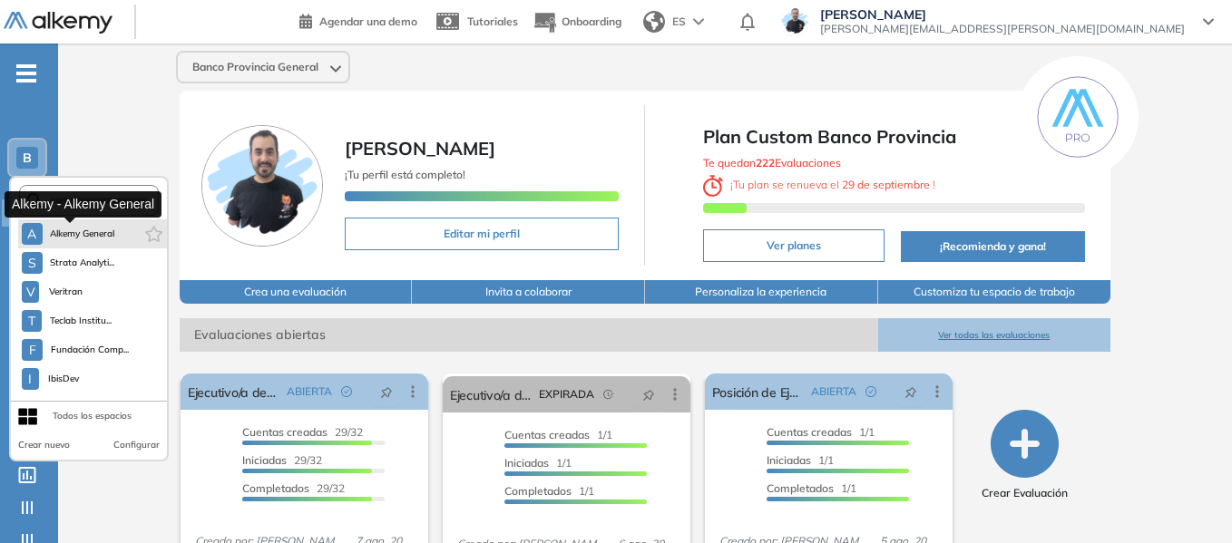
click at [87, 242] on button "A Alkemy General" at bounding box center [68, 234] width 93 height 22
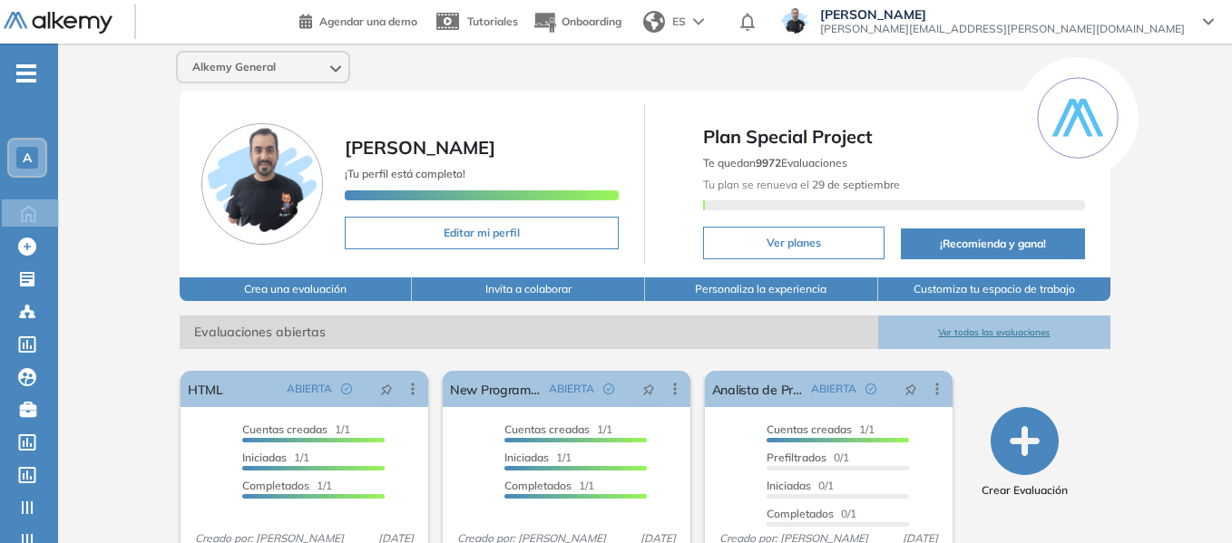
click at [33, 65] on span "-" at bounding box center [26, 71] width 20 height 15
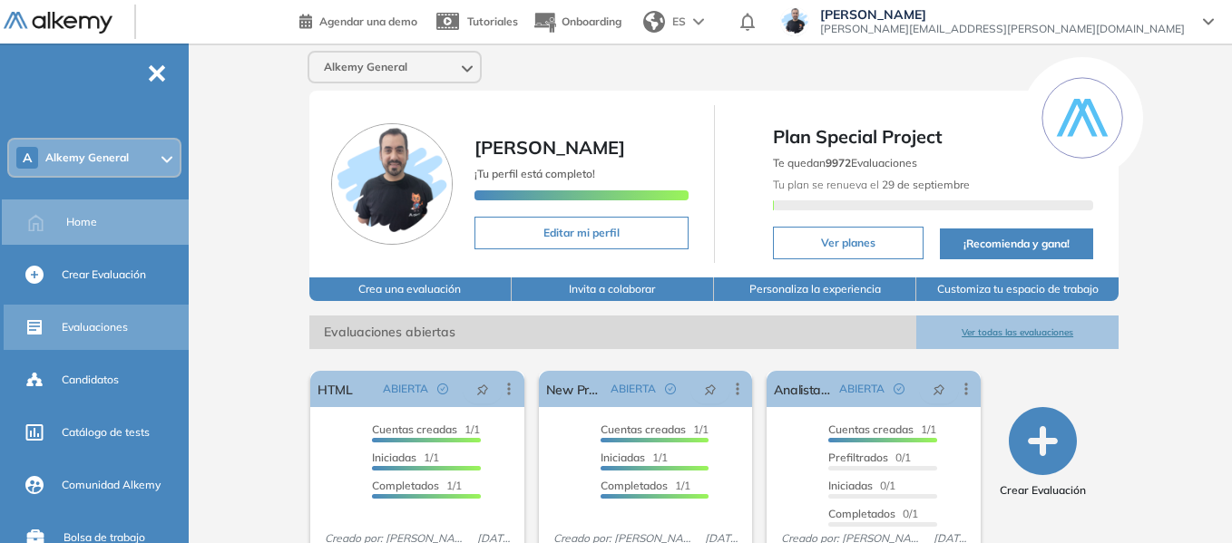
click at [107, 334] on span "Evaluaciones" at bounding box center [95, 327] width 66 height 16
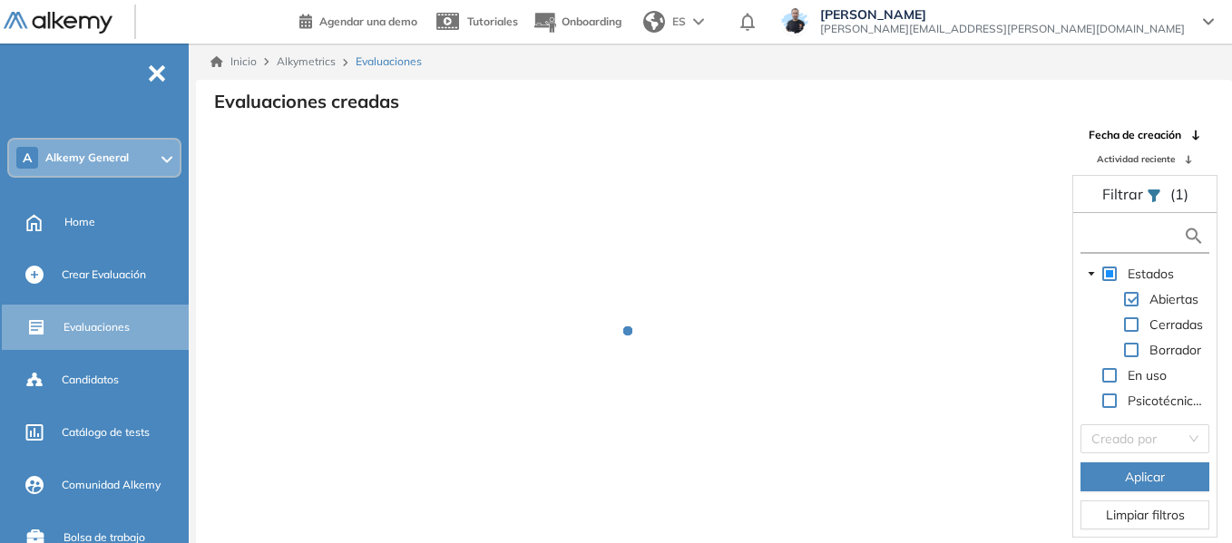
click at [1131, 239] on input "text" at bounding box center [1134, 236] width 98 height 19
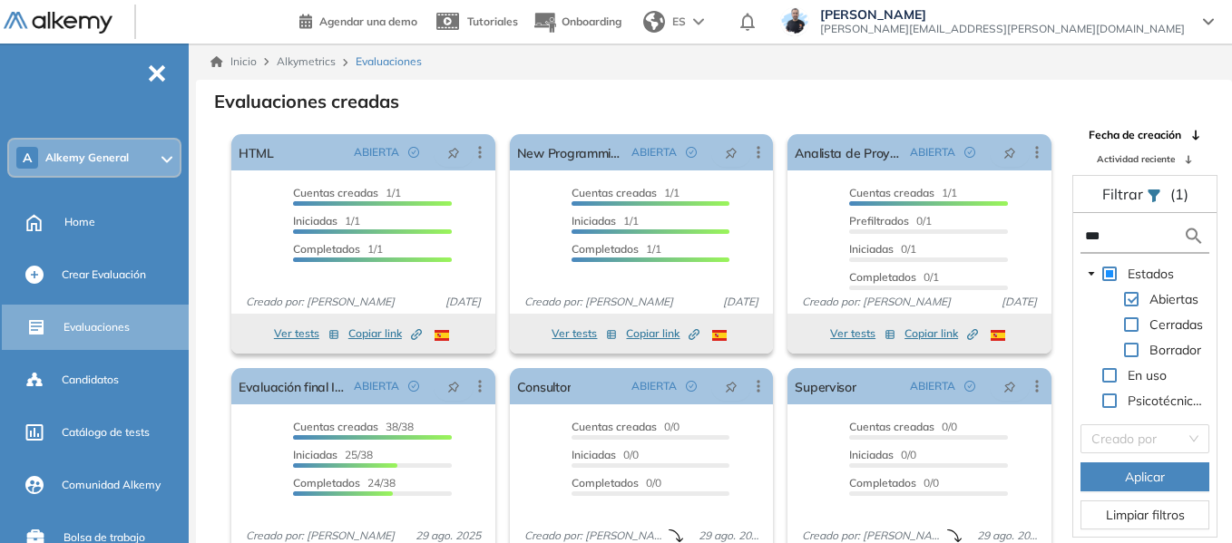
type input "****"
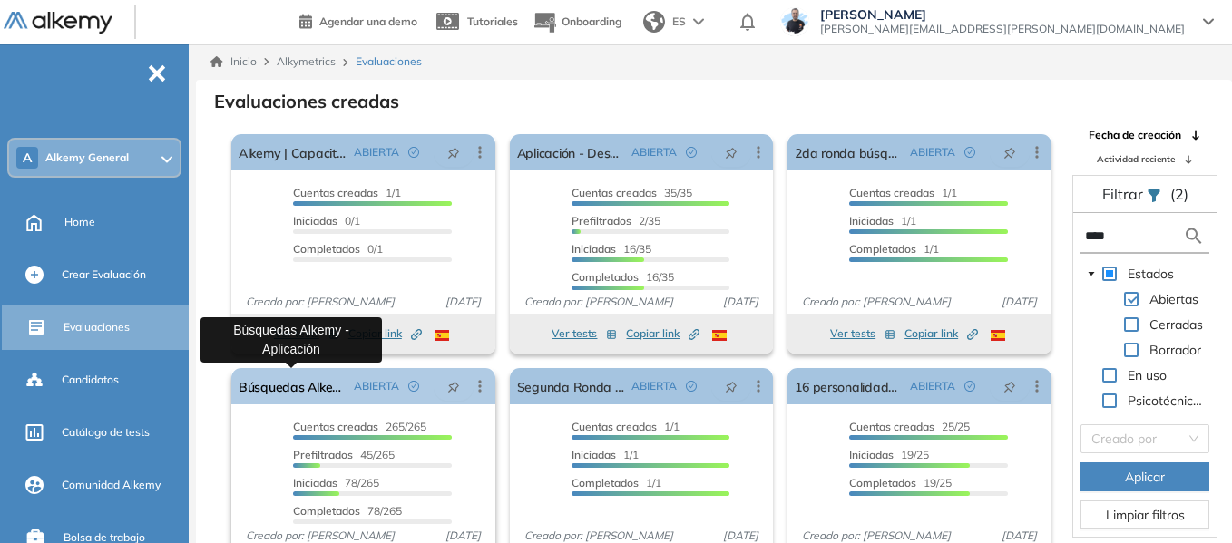
click at [268, 384] on link "Búsquedas Alkemy - Aplicación" at bounding box center [293, 386] width 108 height 36
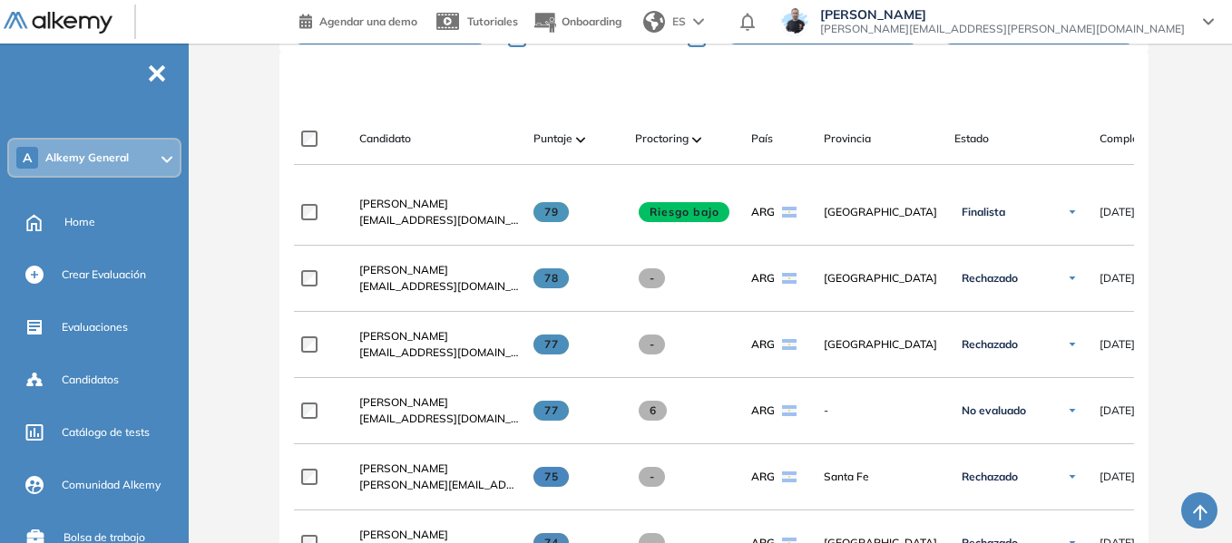
scroll to position [544, 0]
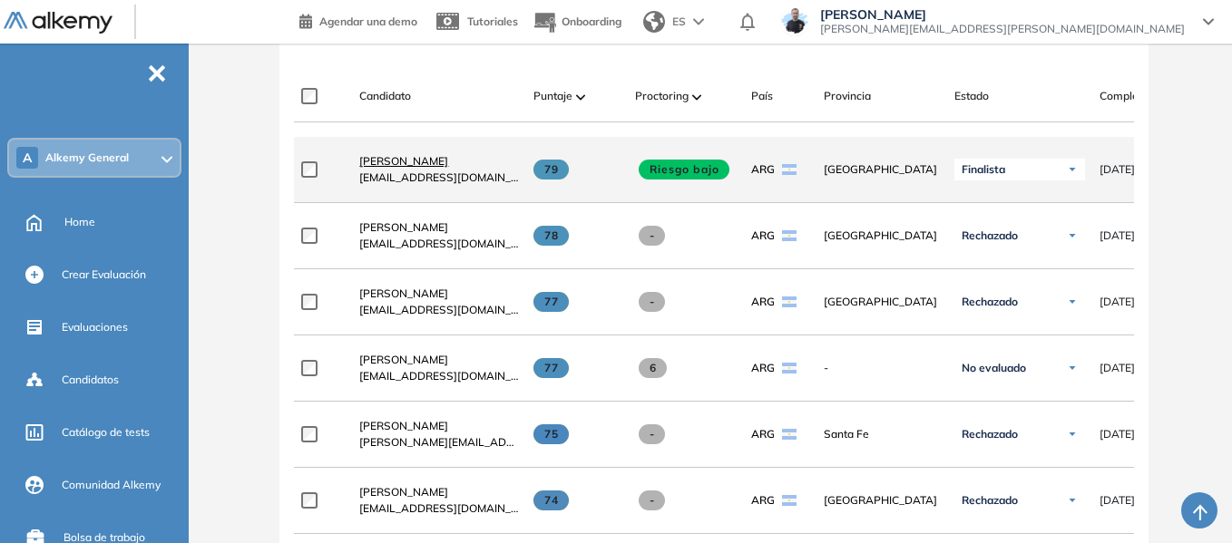
click at [392, 167] on span "Stefano Trento" at bounding box center [403, 161] width 89 height 14
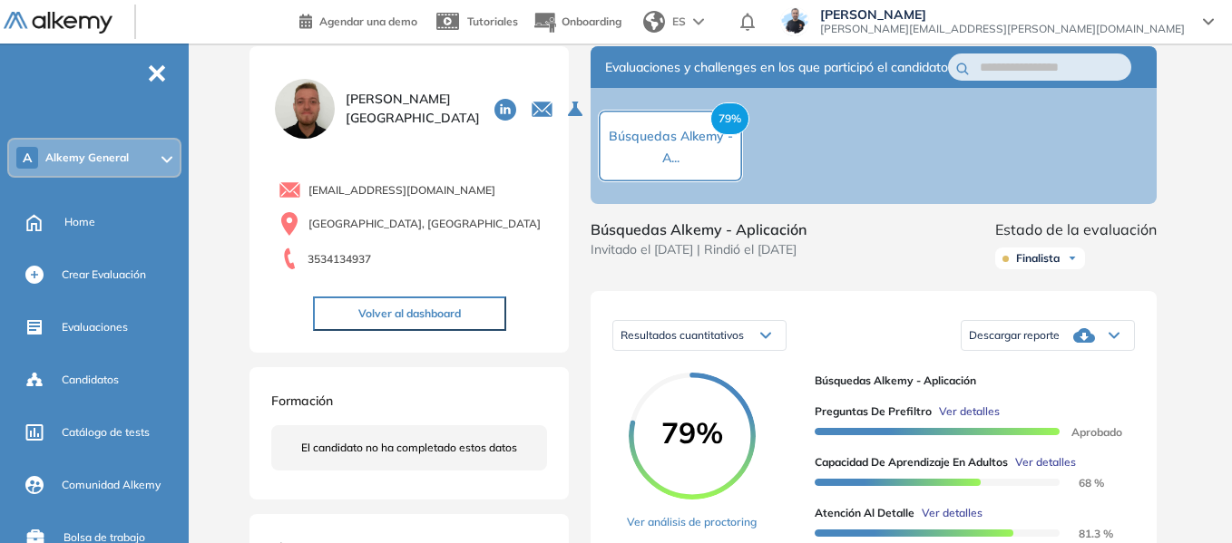
scroll to position [272, 0]
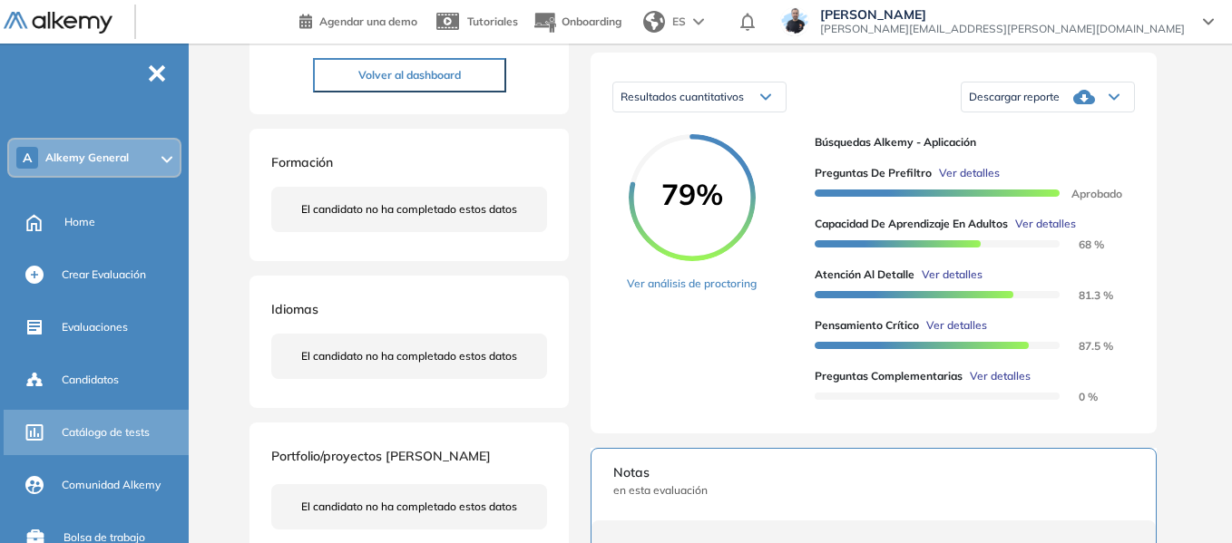
click at [119, 424] on div "Catálogo de tests" at bounding box center [123, 432] width 123 height 31
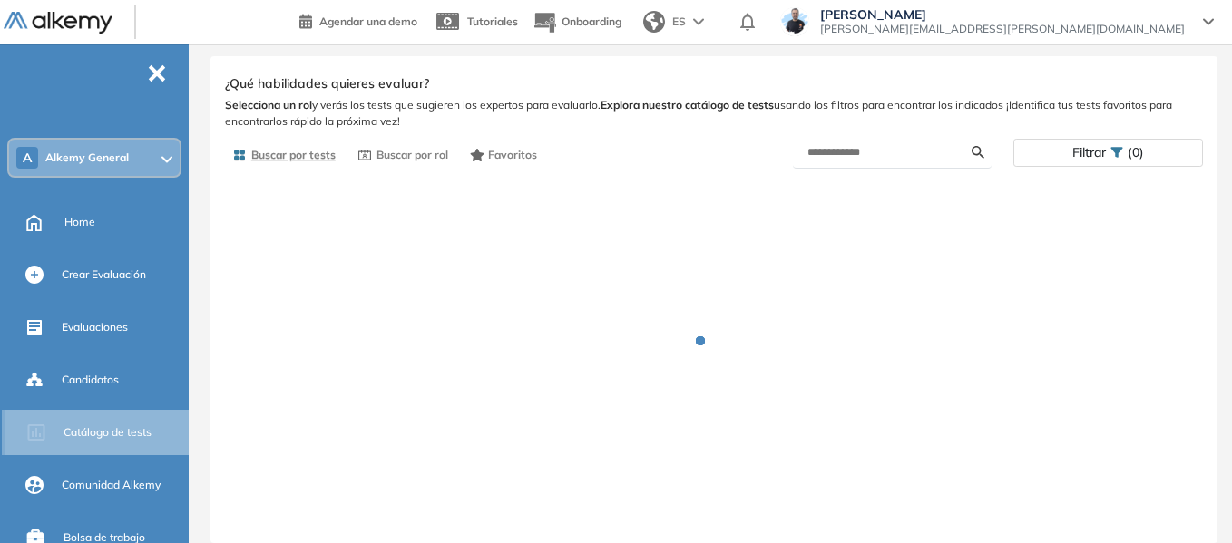
scroll to position [31, 0]
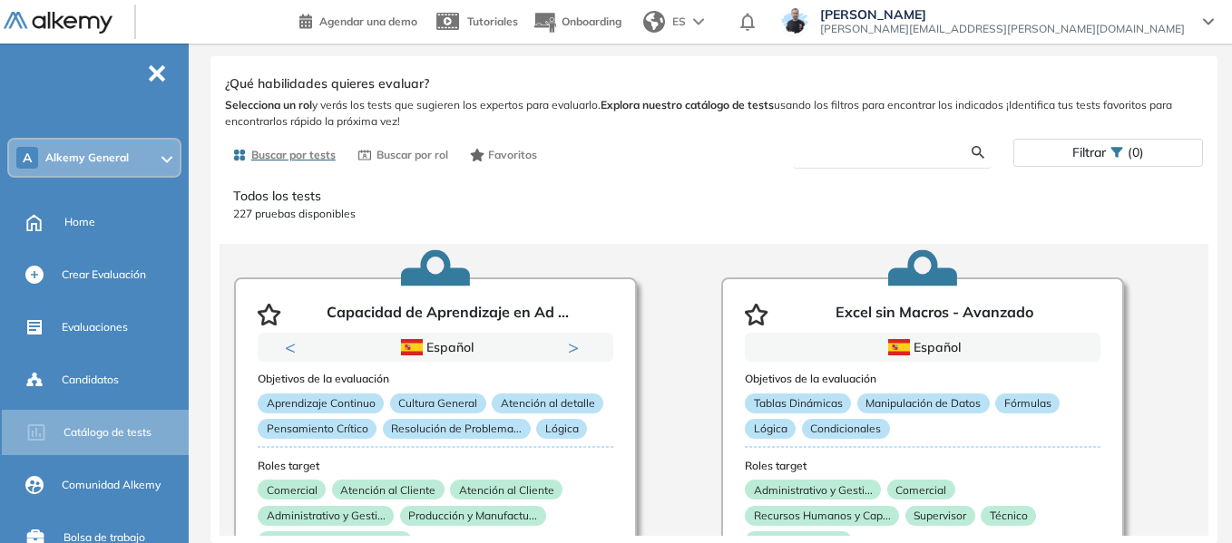
click at [874, 159] on input "text" at bounding box center [889, 152] width 164 height 16
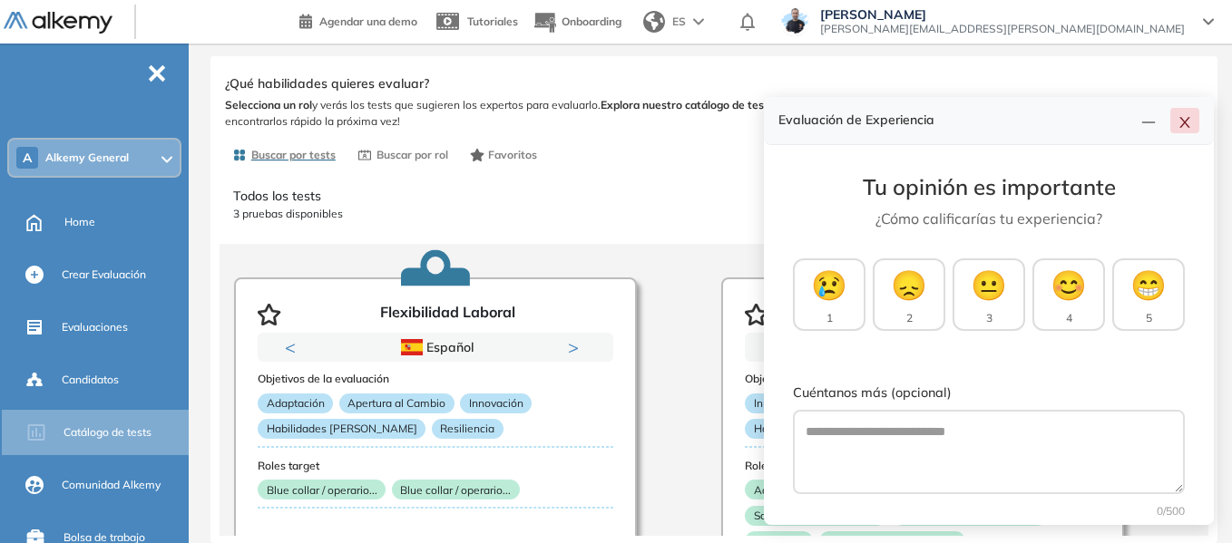
click at [1183, 130] on button "button" at bounding box center [1184, 120] width 29 height 25
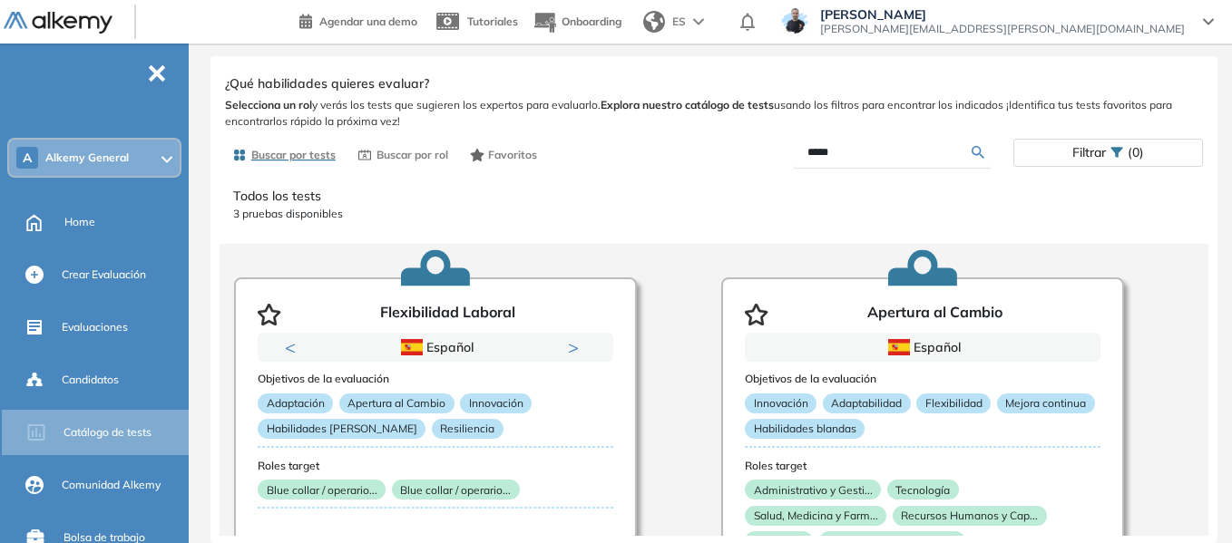
drag, startPoint x: 911, startPoint y: 155, endPoint x: 776, endPoint y: 144, distance: 134.7
click at [776, 144] on div "*****" at bounding box center [863, 153] width 299 height 32
click at [858, 156] on input "*****" at bounding box center [889, 152] width 164 height 16
drag, startPoint x: 858, startPoint y: 156, endPoint x: 777, endPoint y: 169, distance: 81.7
click at [777, 169] on div "Buscar por tests Buscar por rol Favoritos ***** Filtrar (0)" at bounding box center [714, 154] width 978 height 35
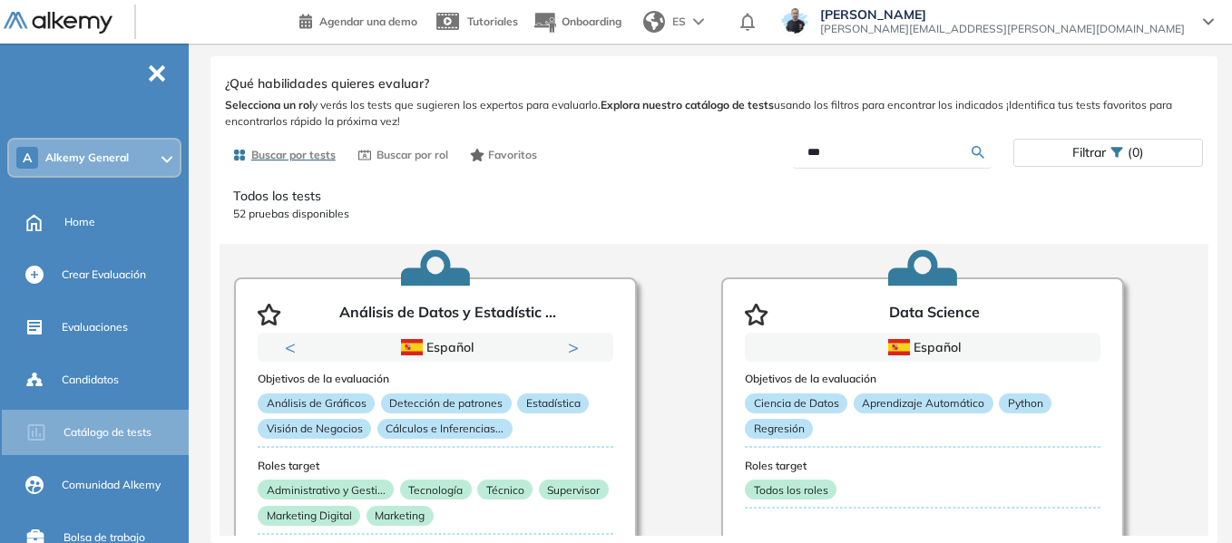
drag, startPoint x: 832, startPoint y: 150, endPoint x: 696, endPoint y: 169, distance: 136.5
click at [696, 169] on div "Buscar por tests Buscar por rol Favoritos *** Filtrar (0)" at bounding box center [714, 154] width 978 height 35
type input "*******"
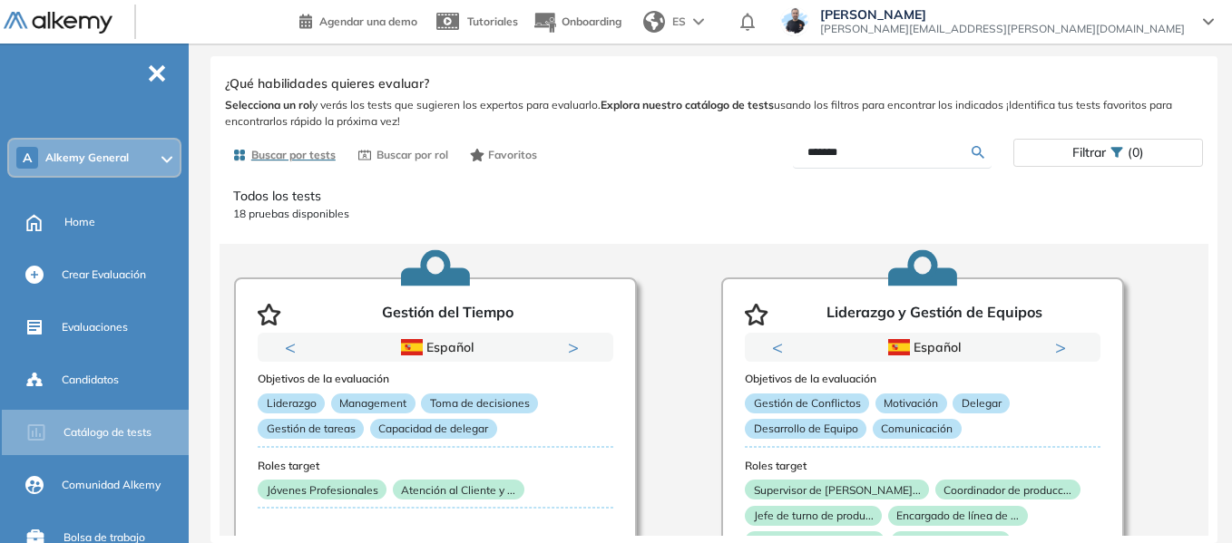
drag, startPoint x: 860, startPoint y: 156, endPoint x: 732, endPoint y: 165, distance: 128.2
click at [732, 165] on div "*******" at bounding box center [863, 153] width 299 height 32
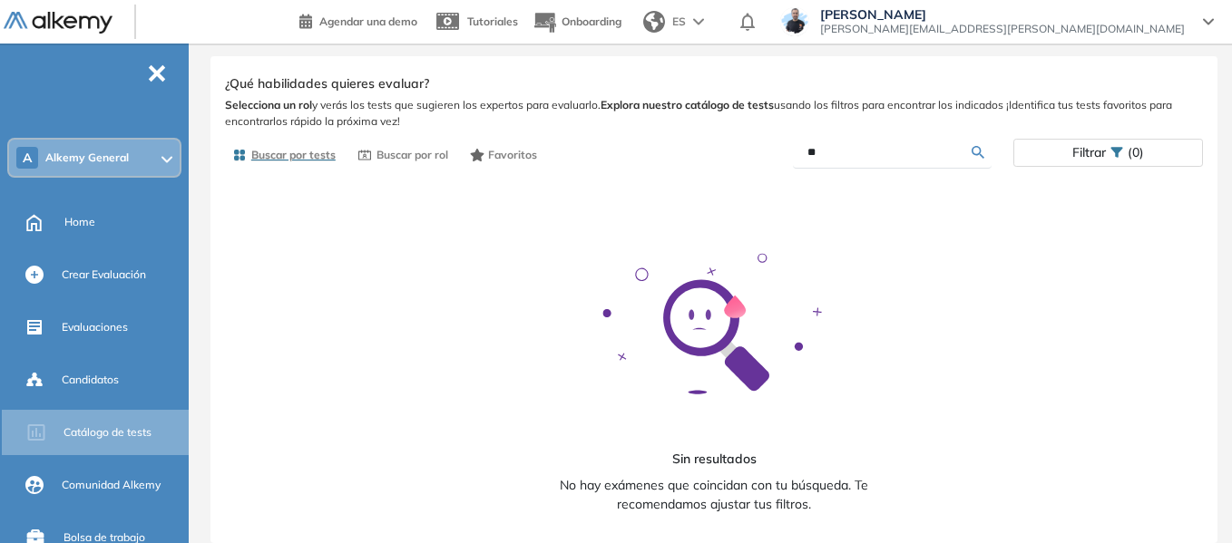
type input "*"
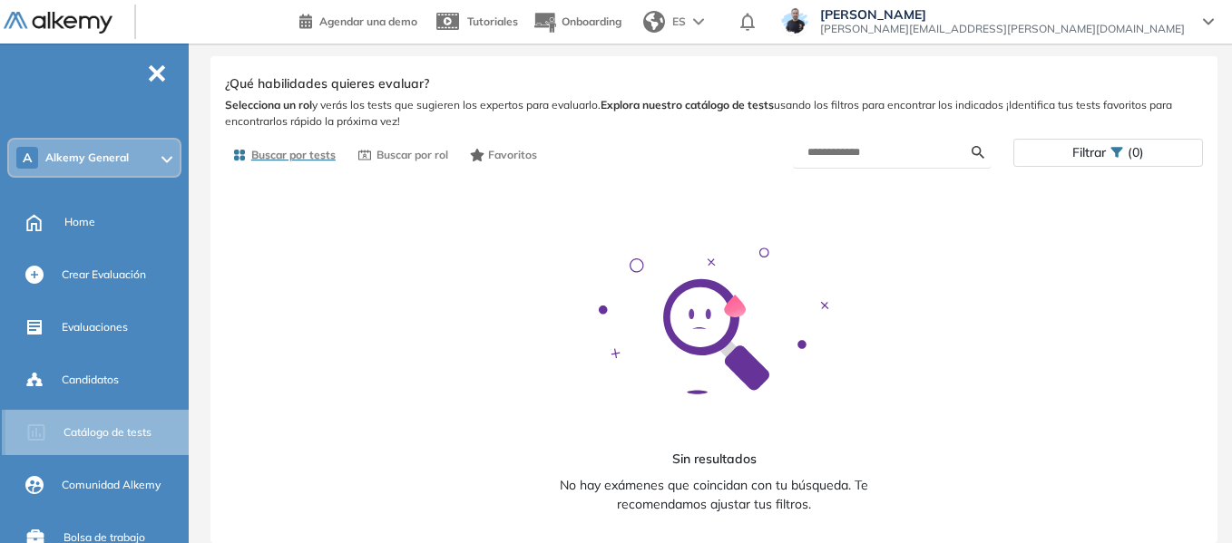
click at [102, 431] on div "General Training Alkemy Perfil Todos los espacios A Alkemy General Home Alkymet…" at bounding box center [616, 256] width 1232 height 574
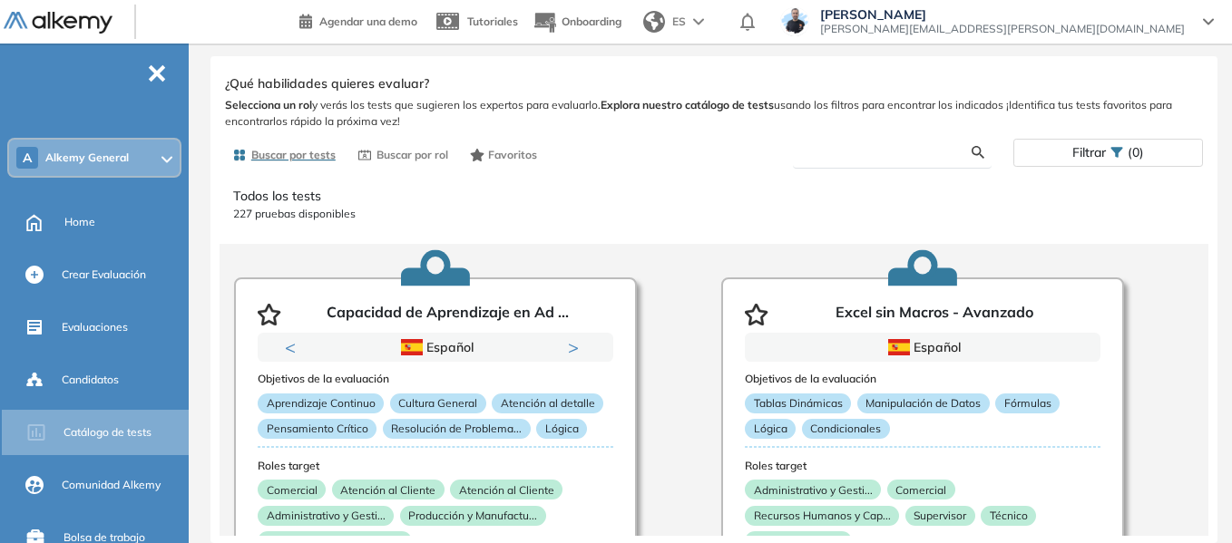
click at [857, 157] on input "text" at bounding box center [889, 152] width 164 height 16
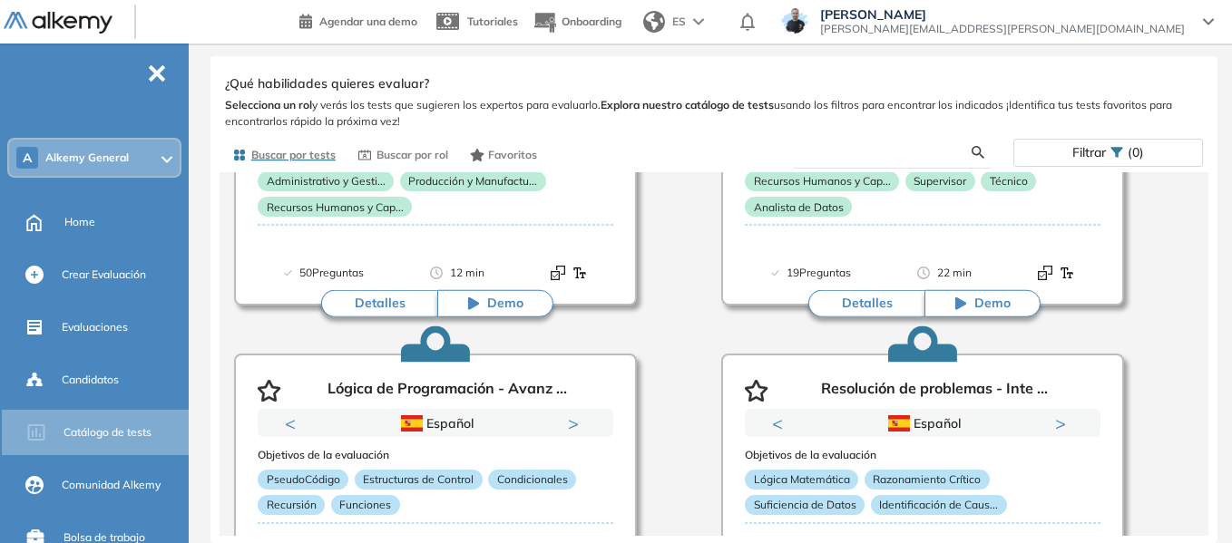
scroll to position [0, 0]
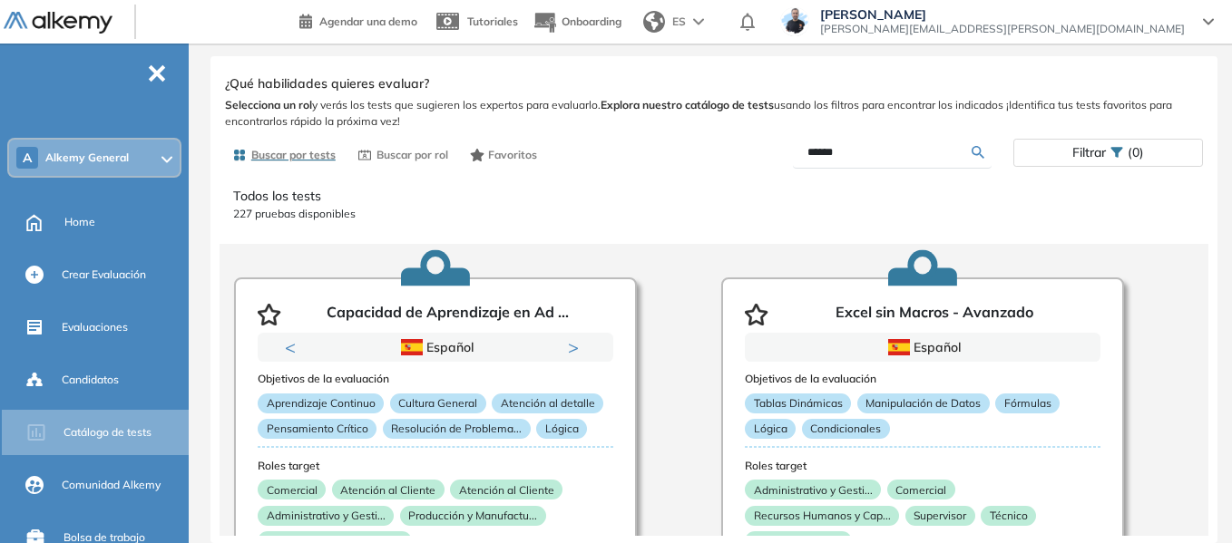
type input "******"
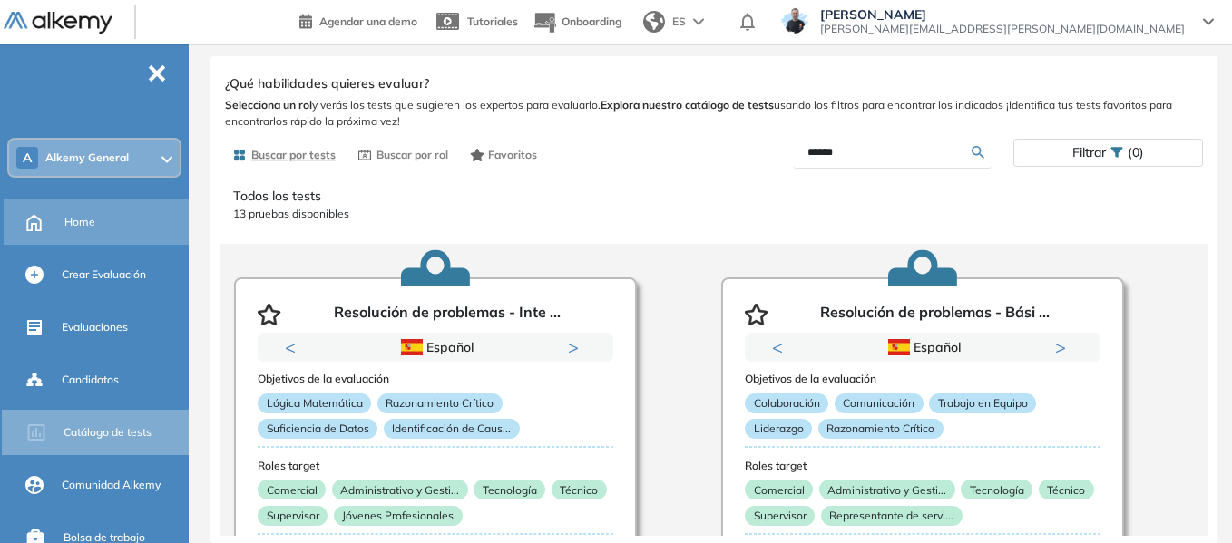
click at [105, 230] on div "Home" at bounding box center [124, 222] width 121 height 31
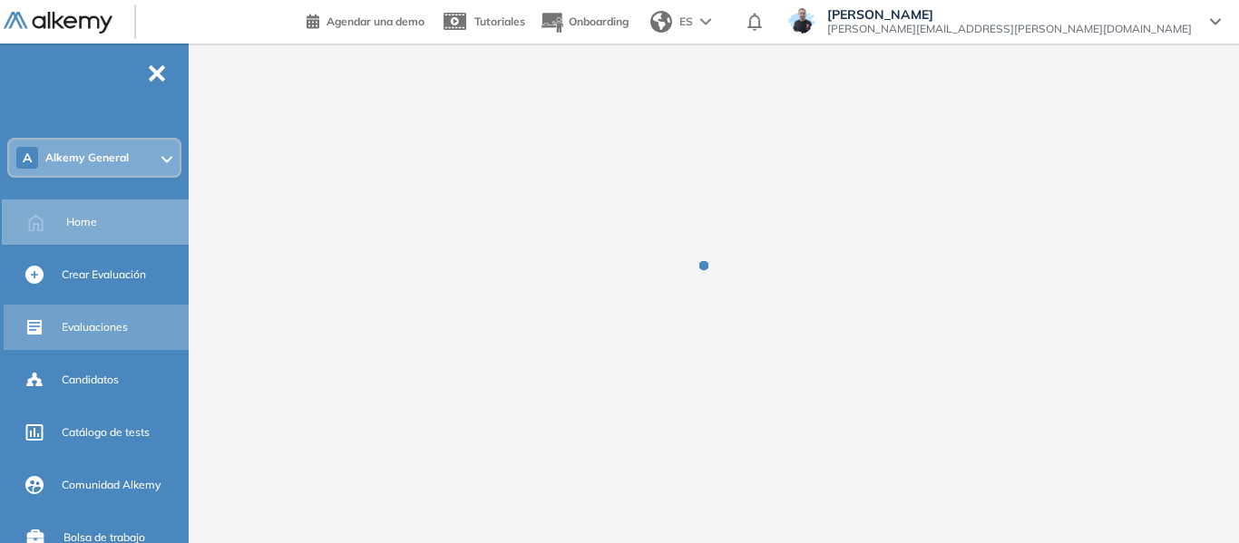
click at [104, 328] on span "Evaluaciones" at bounding box center [95, 327] width 66 height 16
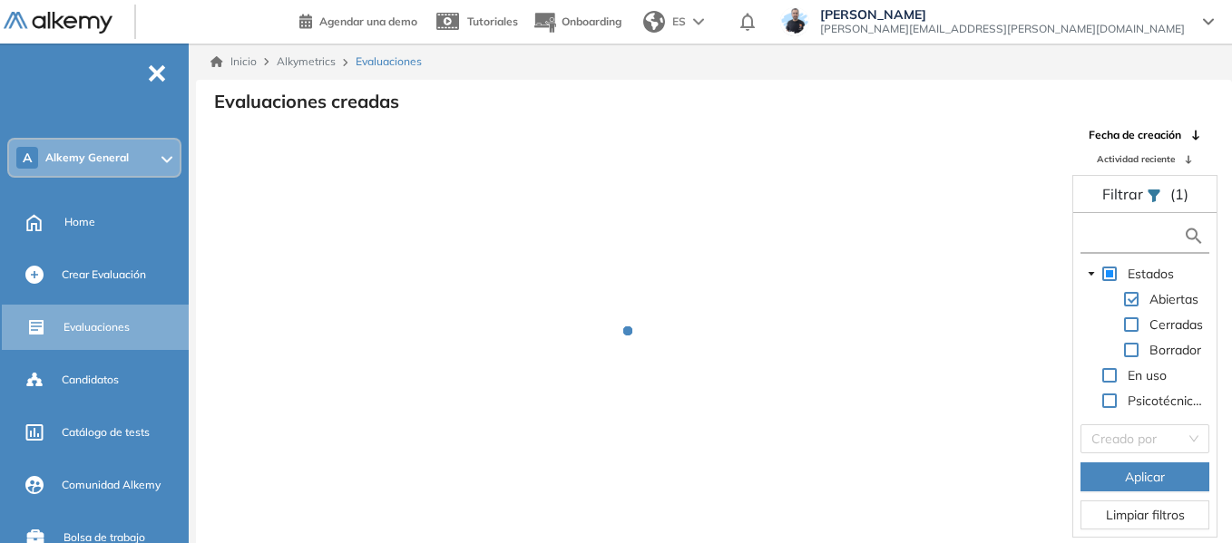
click at [1124, 233] on input "text" at bounding box center [1134, 236] width 98 height 19
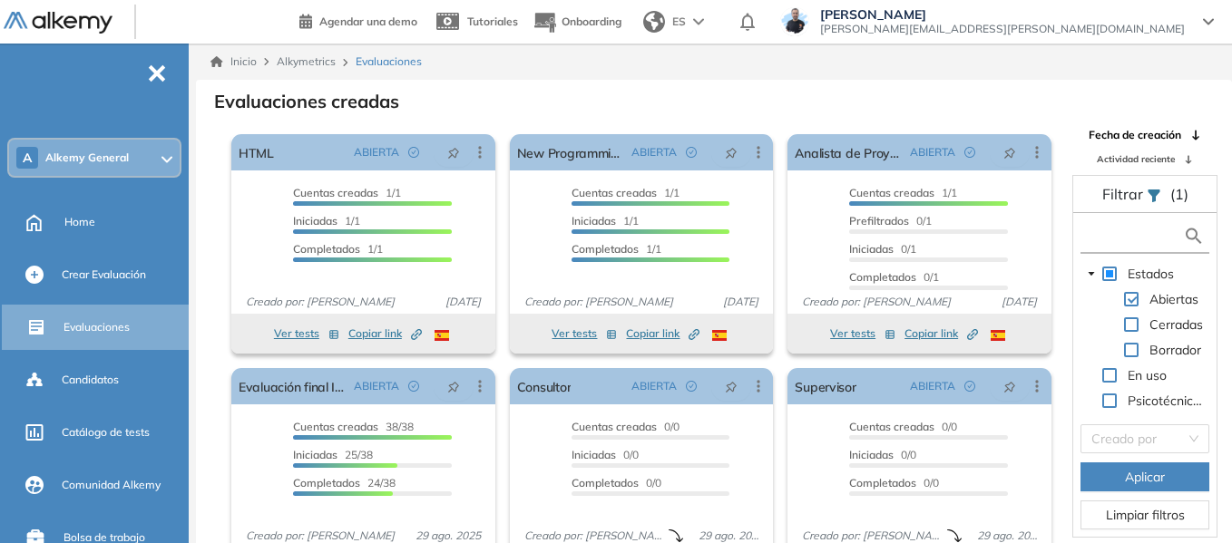
type input "*"
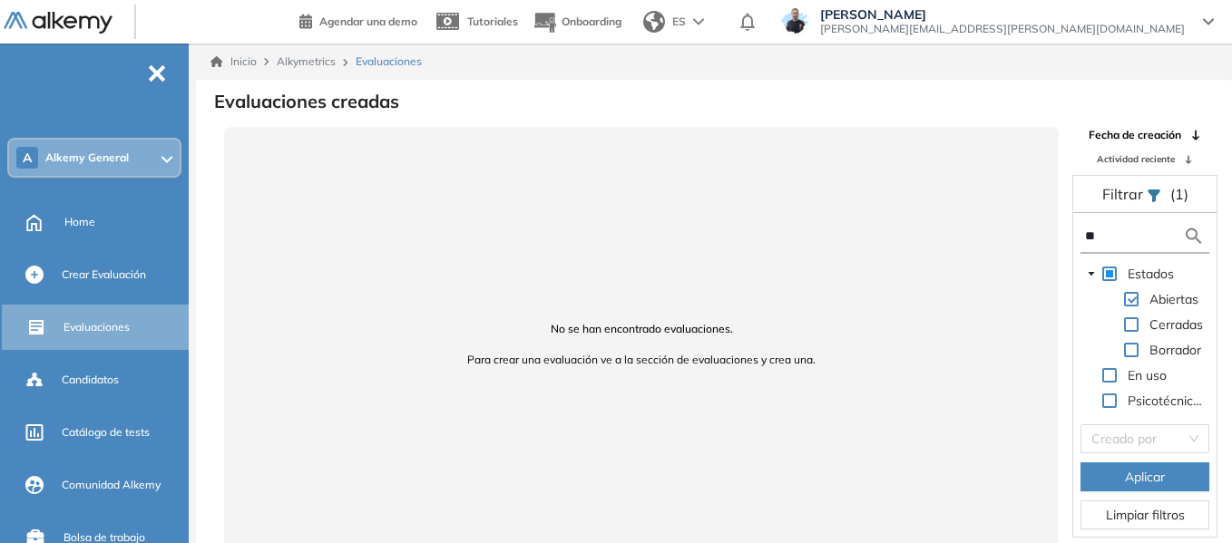
type input "*"
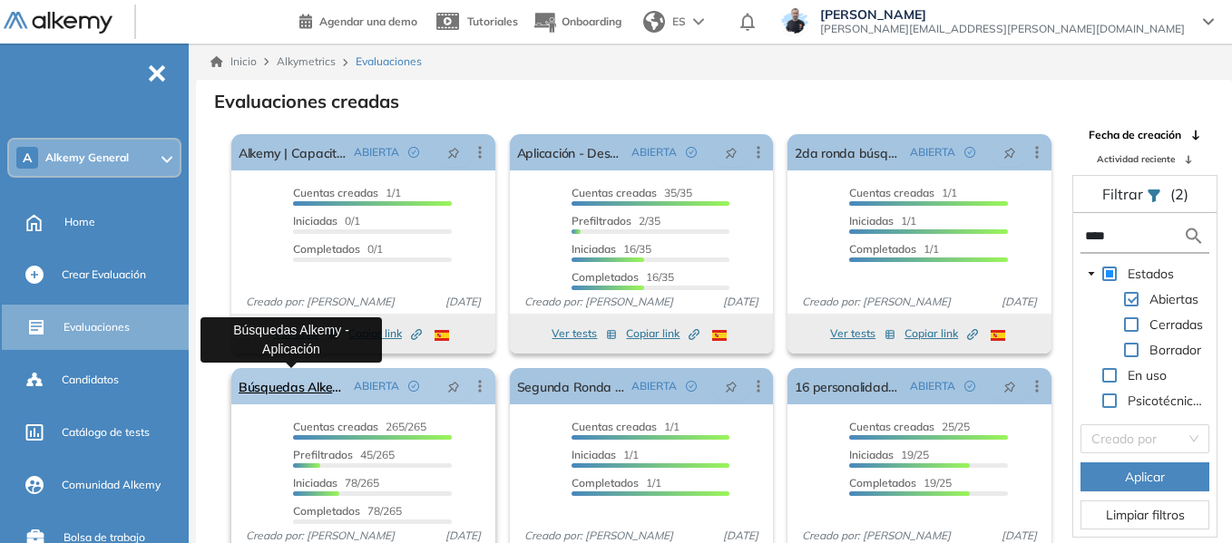
type input "****"
click at [292, 390] on link "Búsquedas Alkemy - Aplicación" at bounding box center [293, 386] width 108 height 36
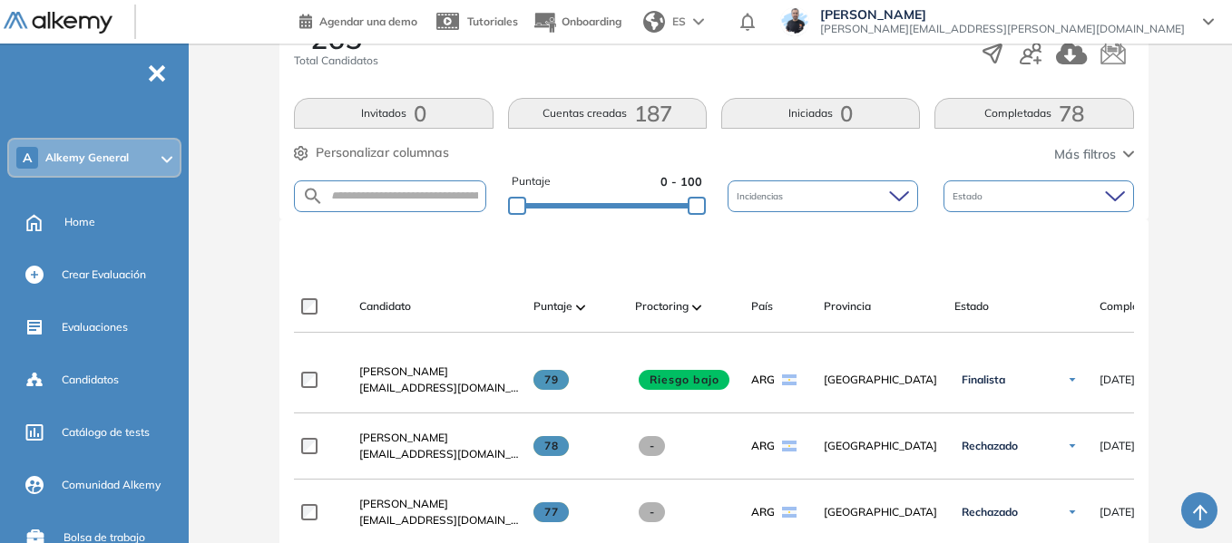
scroll to position [363, 0]
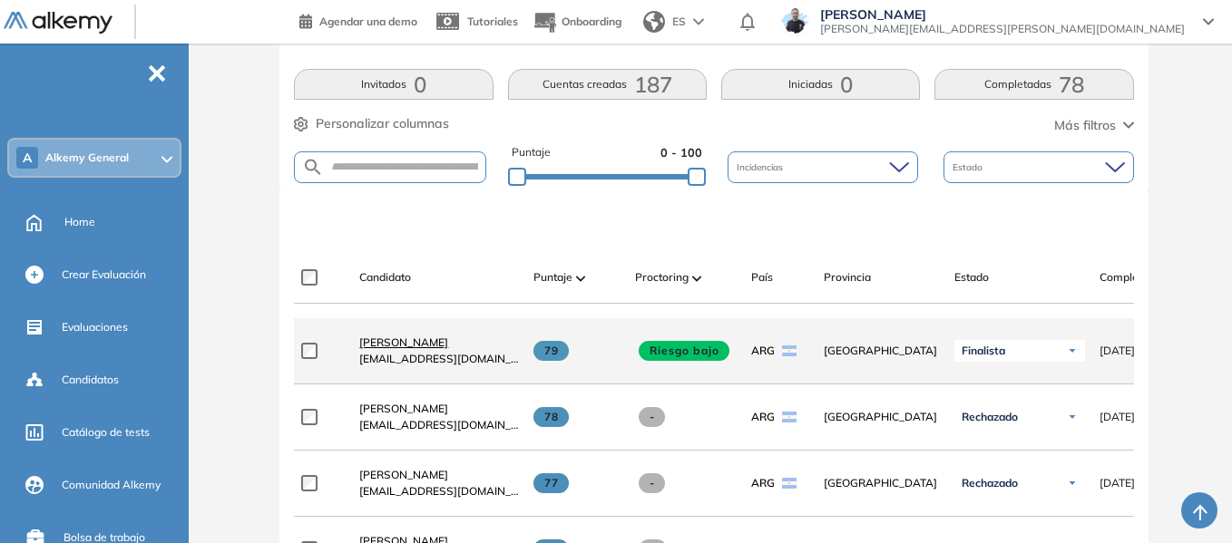
click at [412, 344] on span "Stefano Trento" at bounding box center [403, 343] width 89 height 14
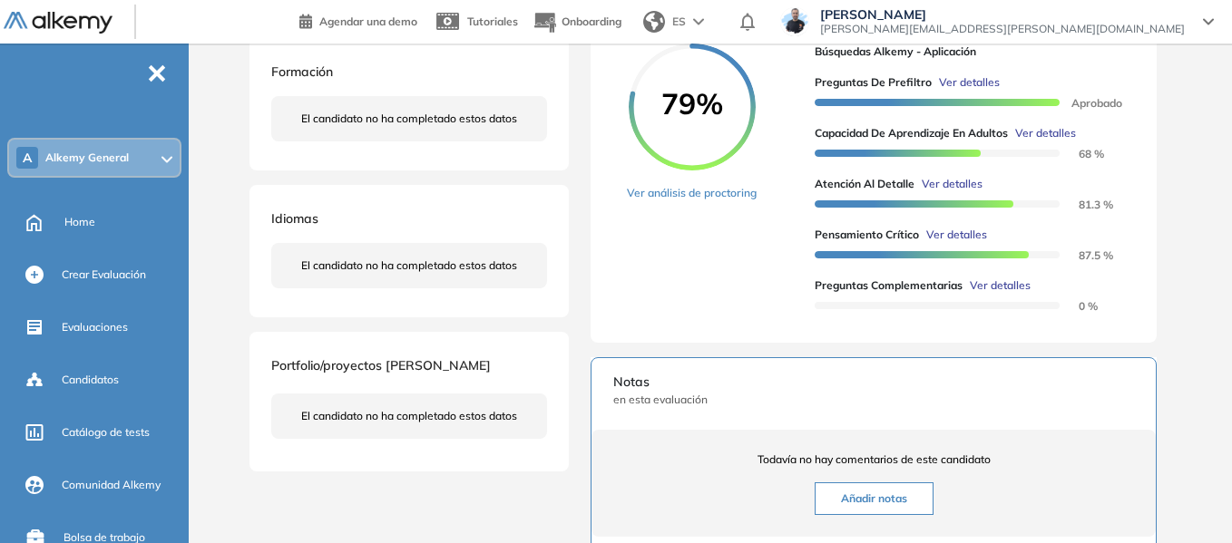
scroll to position [272, 0]
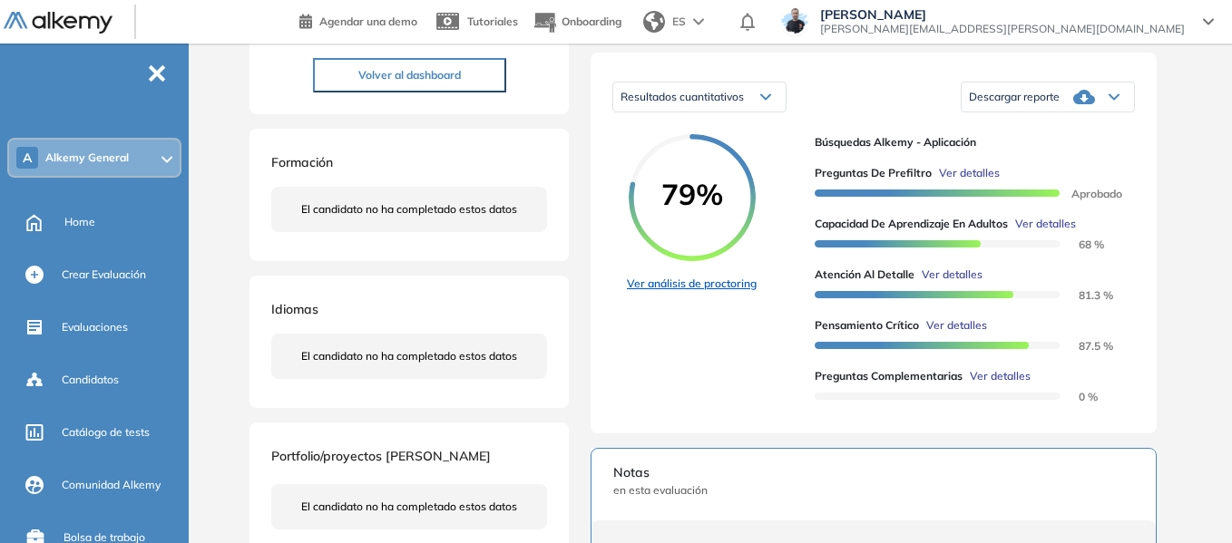
click at [706, 292] on link "Ver análisis de proctoring" at bounding box center [692, 284] width 130 height 16
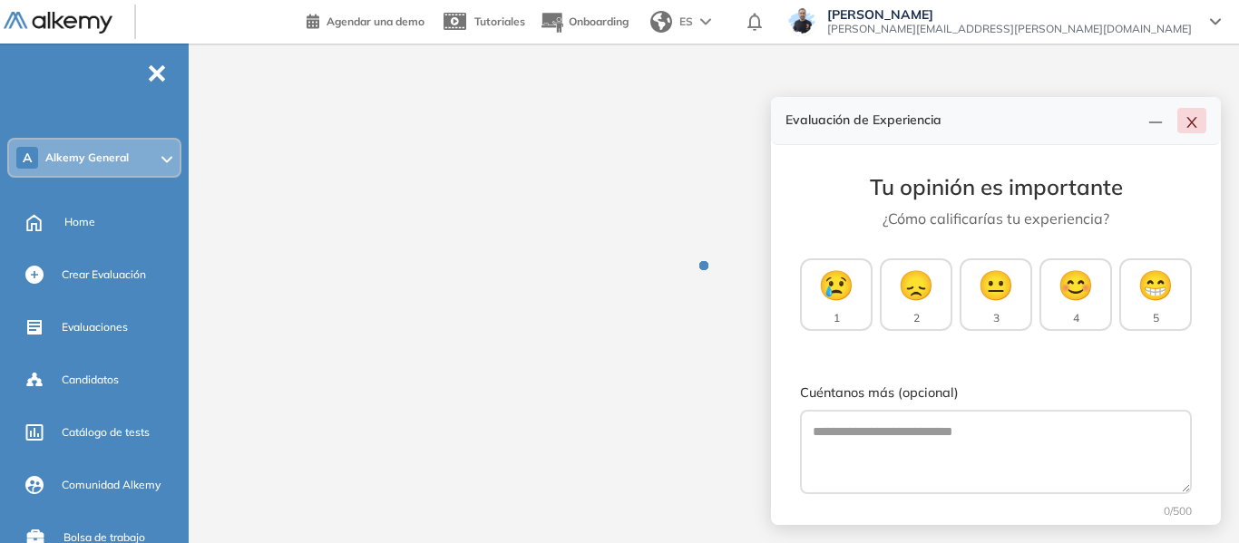
click at [1197, 119] on icon "close" at bounding box center [1191, 122] width 15 height 15
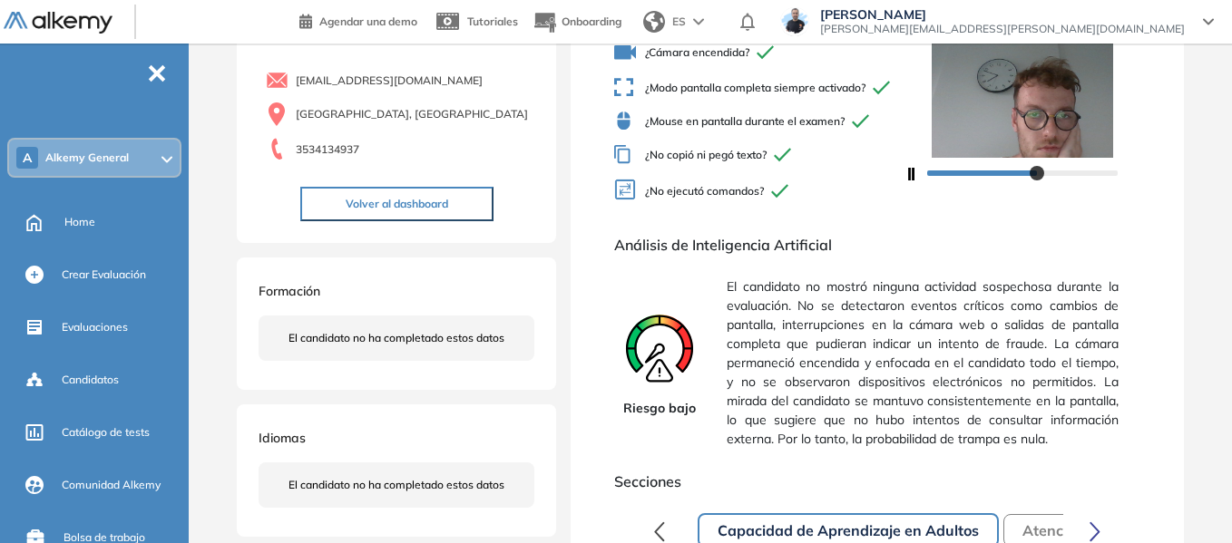
scroll to position [181, 0]
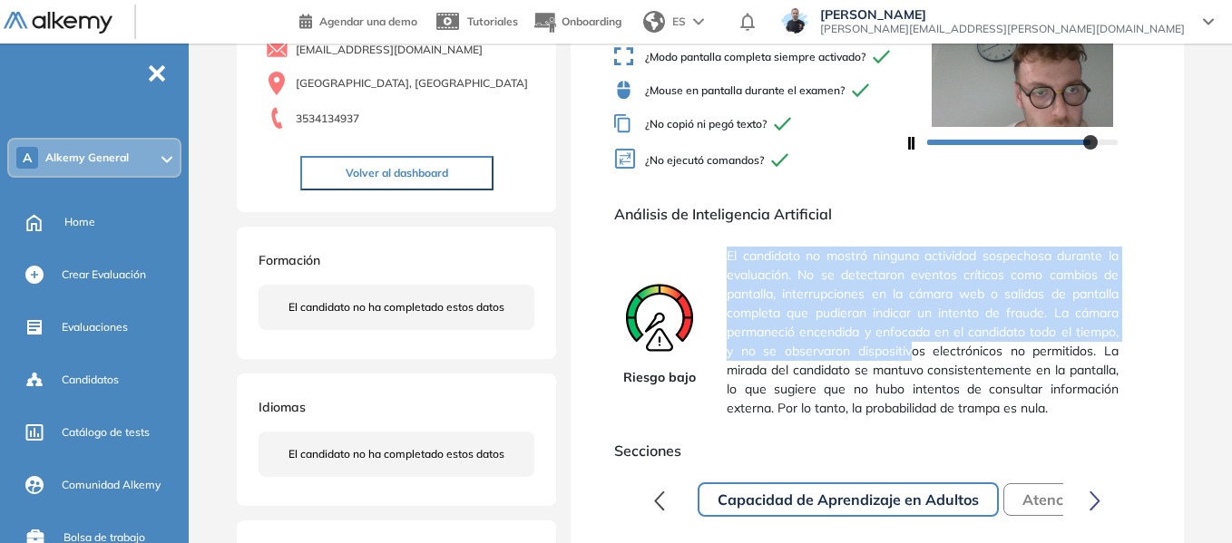
drag, startPoint x: 728, startPoint y: 268, endPoint x: 912, endPoint y: 367, distance: 209.4
click at [912, 367] on span "El candidato no mostró ninguna actividad sospechosa durante la evaluación. No s…" at bounding box center [922, 332] width 392 height 186
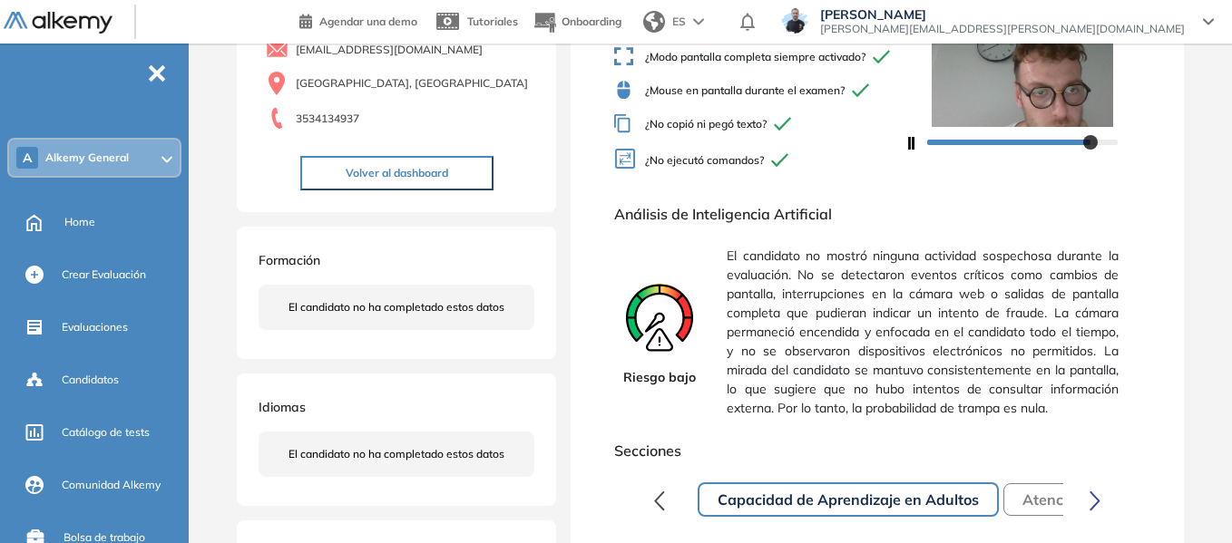
click at [917, 373] on span "El candidato no mostró ninguna actividad sospechosa durante la evaluación. No s…" at bounding box center [922, 332] width 392 height 186
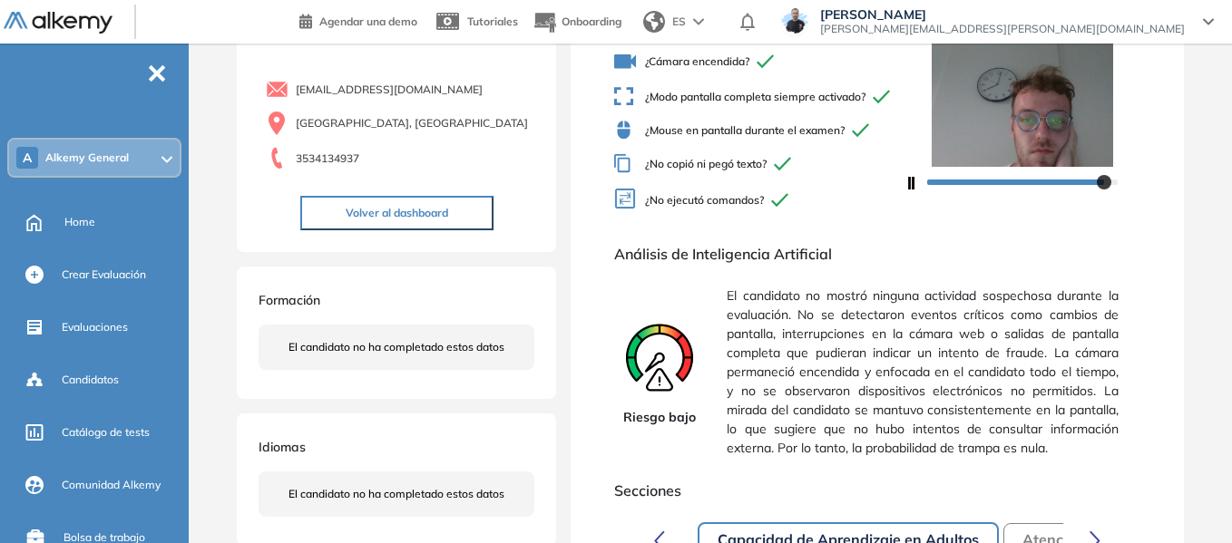
scroll to position [272, 0]
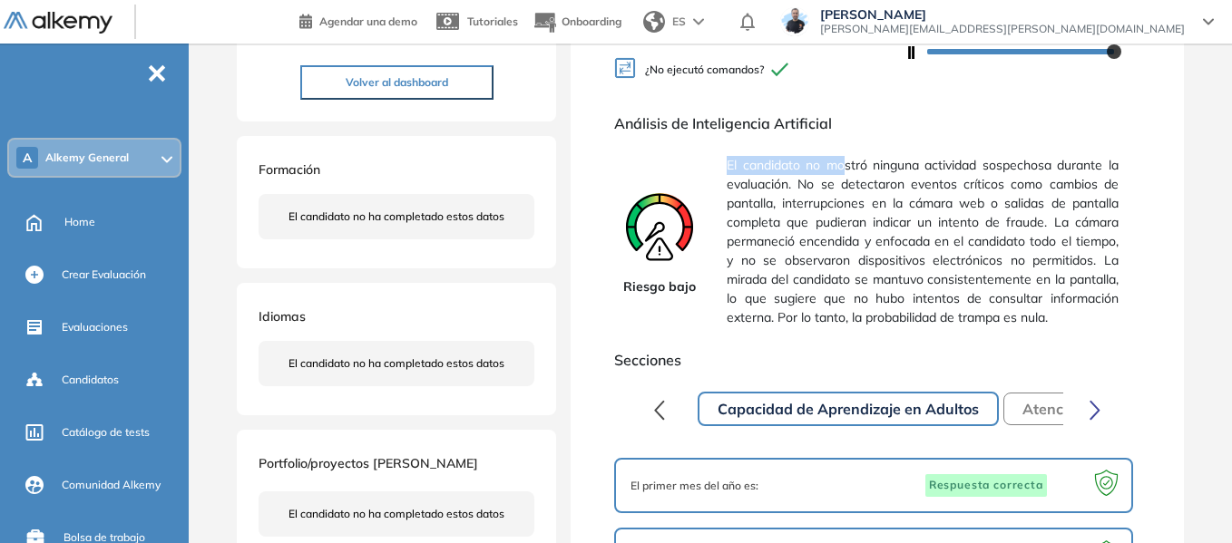
drag, startPoint x: 728, startPoint y: 174, endPoint x: 846, endPoint y: 180, distance: 118.1
click at [846, 180] on span "El candidato no mostró ninguna actividad sospechosa durante la evaluación. No s…" at bounding box center [922, 242] width 392 height 186
click at [963, 161] on span "El candidato no mostró ninguna actividad sospechosa durante la evaluación. No s…" at bounding box center [922, 242] width 392 height 186
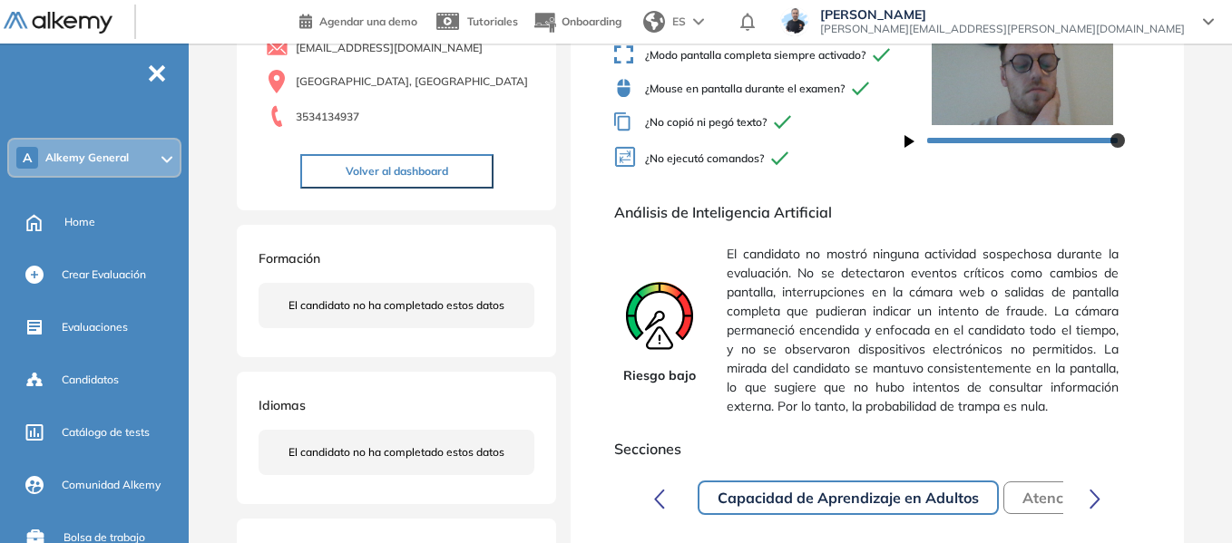
scroll to position [0, 0]
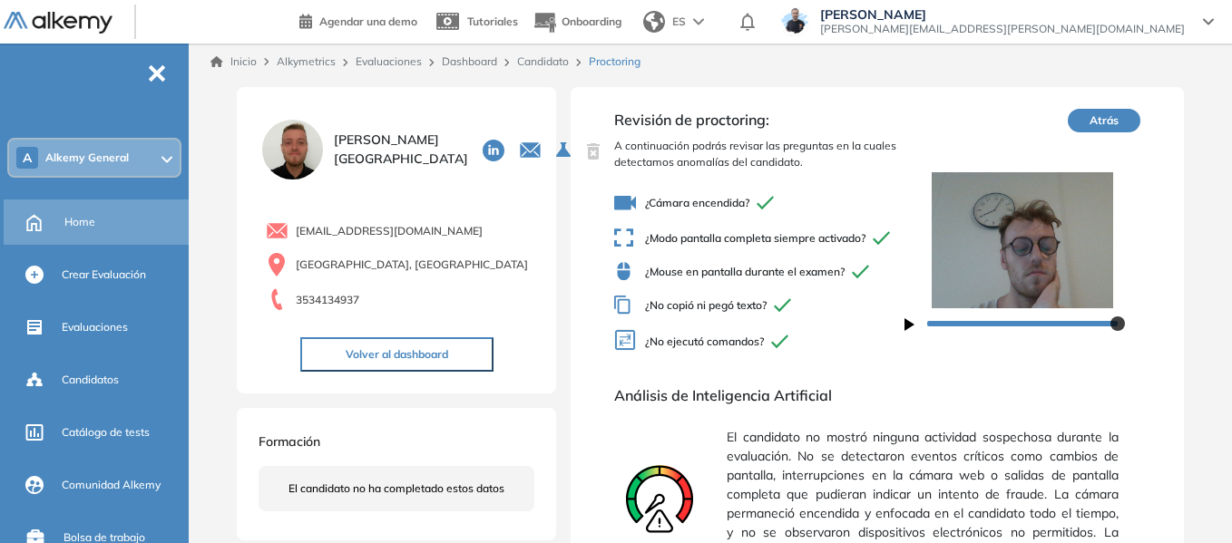
click at [70, 226] on span "Home" at bounding box center [79, 222] width 31 height 16
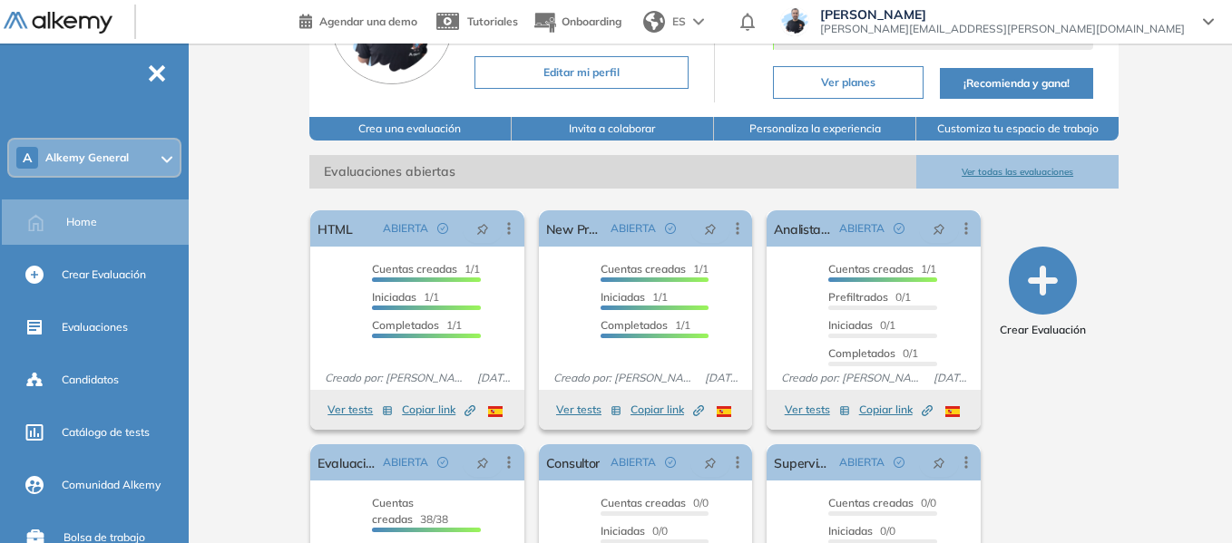
scroll to position [181, 0]
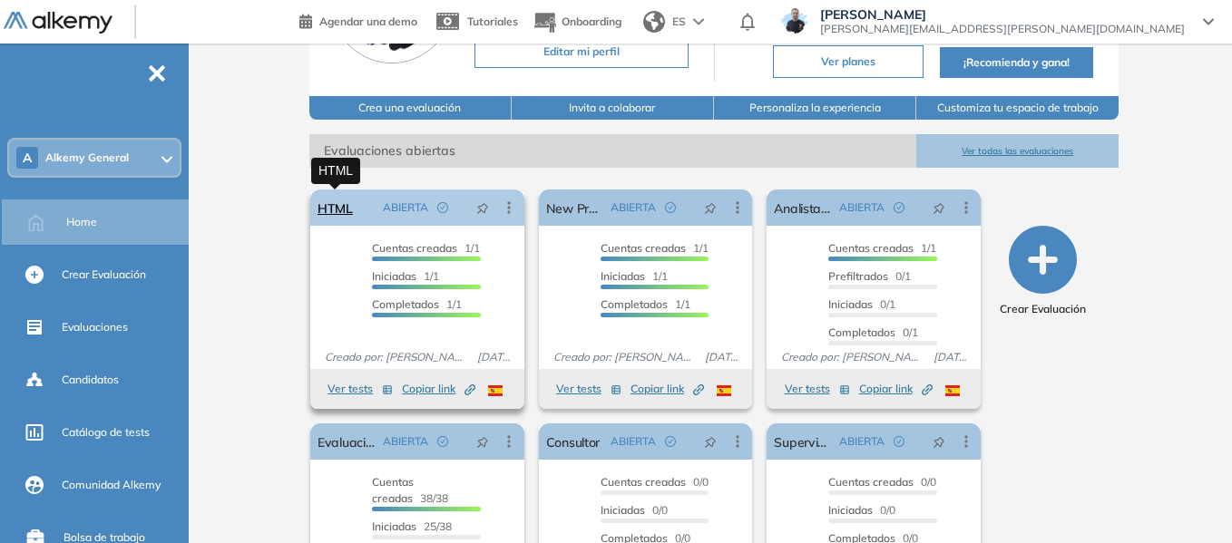
click at [340, 209] on link "HTML" at bounding box center [334, 208] width 35 height 36
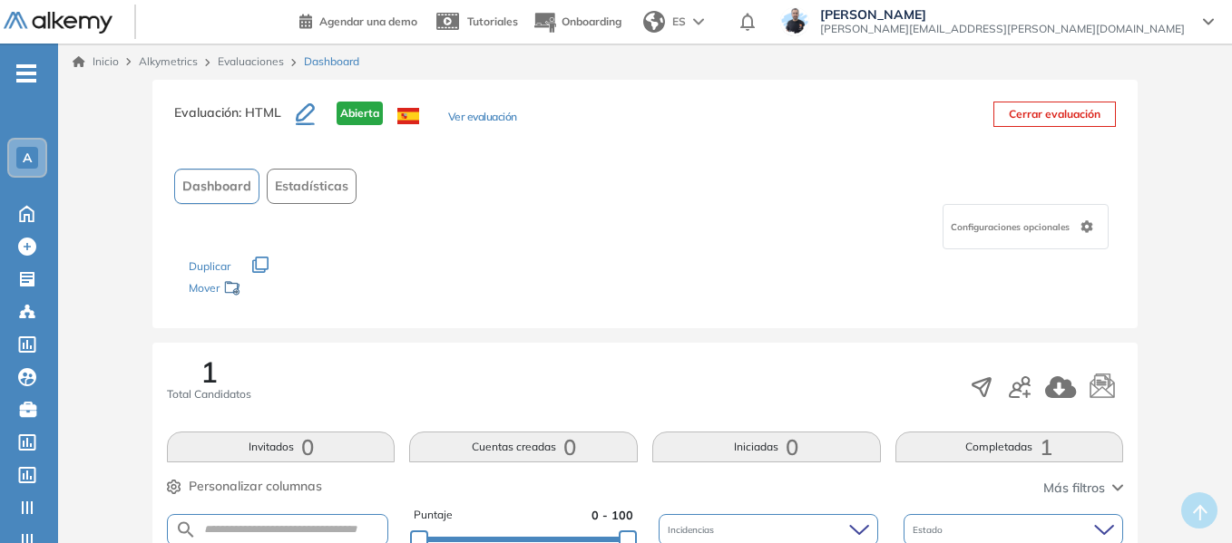
click at [27, 161] on span "A" at bounding box center [27, 158] width 9 height 15
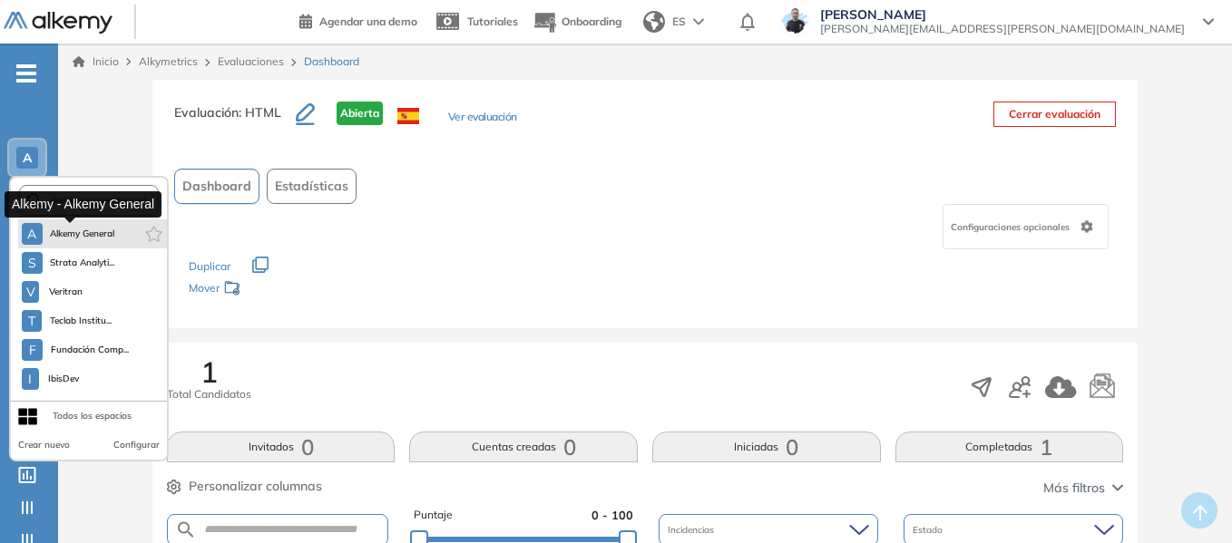
click at [89, 226] on button "A Alkemy General" at bounding box center [68, 234] width 93 height 22
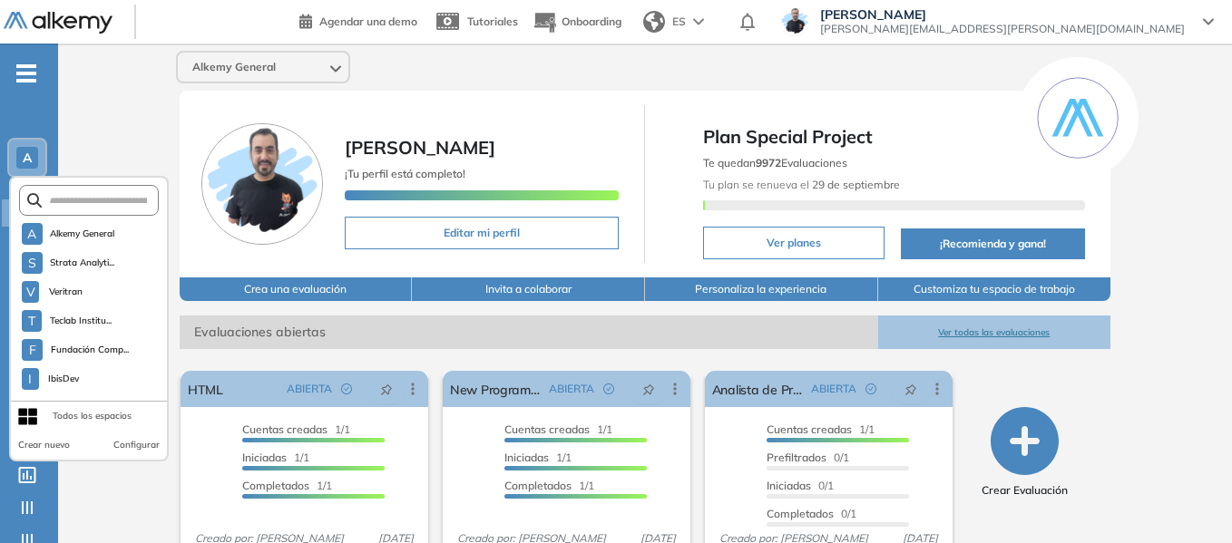
click at [107, 100] on div "Alkemy General [PERSON_NAME] ¡Tu perfil está completo! Editar mi perfil Plan Sp…" at bounding box center [644, 445] width 1173 height 803
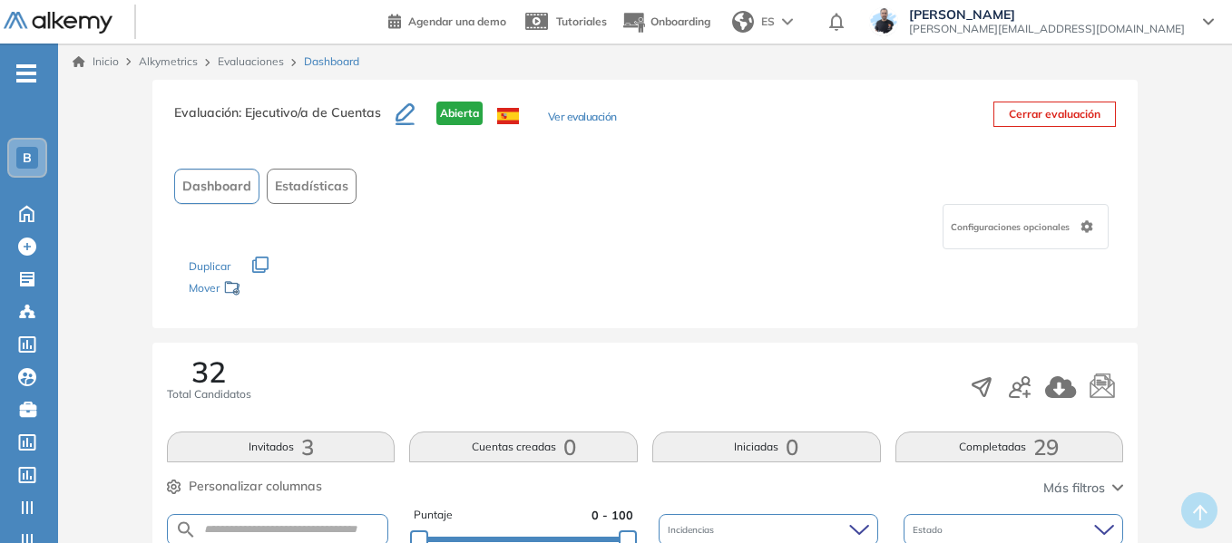
click at [27, 153] on span "B" at bounding box center [27, 158] width 9 height 15
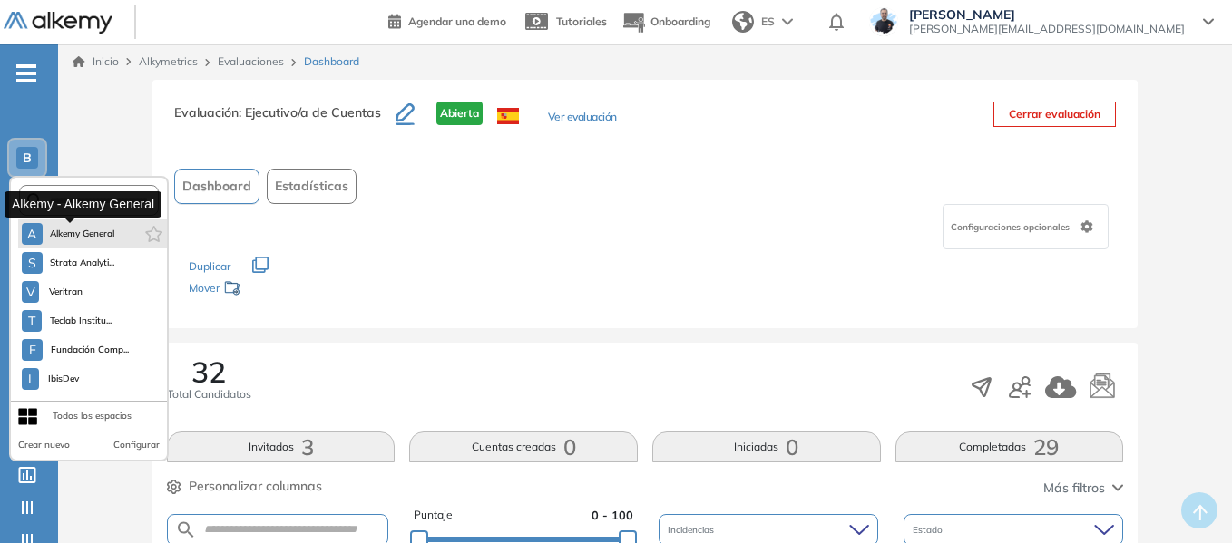
click at [101, 243] on button "A Alkemy General" at bounding box center [68, 234] width 93 height 22
